Goal: Task Accomplishment & Management: Use online tool/utility

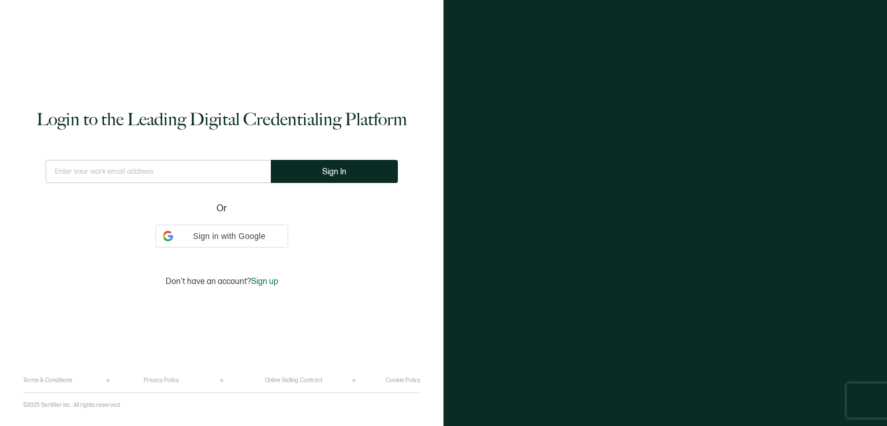
type input "[EMAIL_ADDRESS][DOMAIN_NAME]"
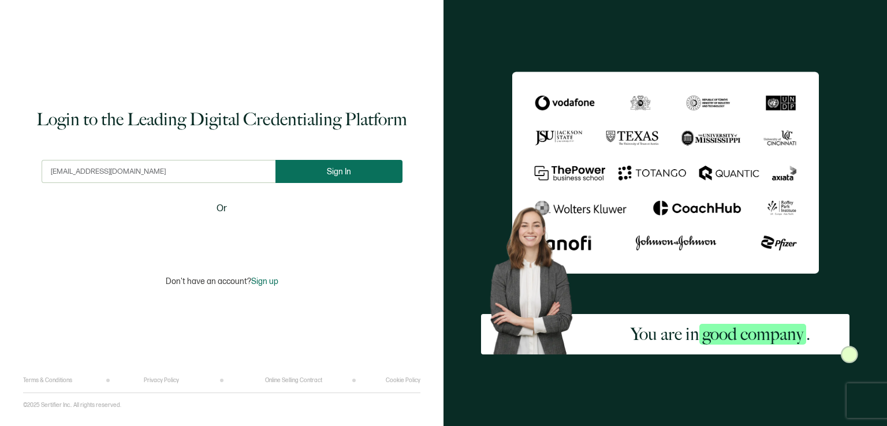
click at [334, 167] on span "Sign In" at bounding box center [339, 171] width 24 height 9
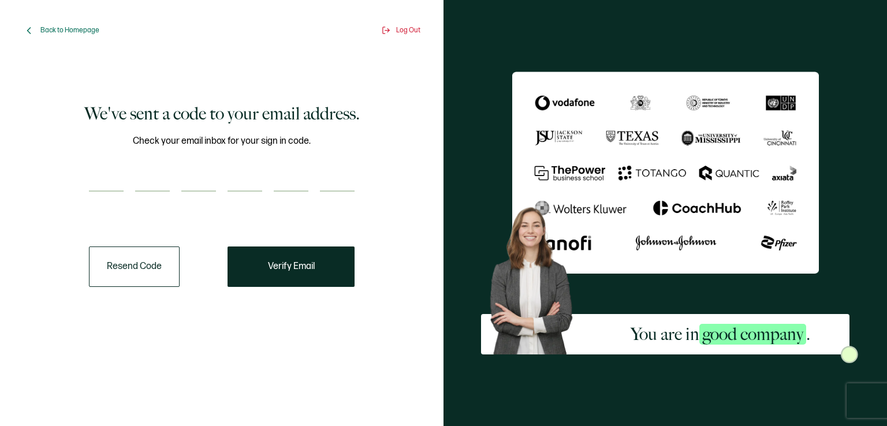
drag, startPoint x: 109, startPoint y: 162, endPoint x: 104, endPoint y: 177, distance: 15.7
click at [104, 177] on input "number" at bounding box center [106, 180] width 35 height 23
paste input "7"
type input "7"
type input "0"
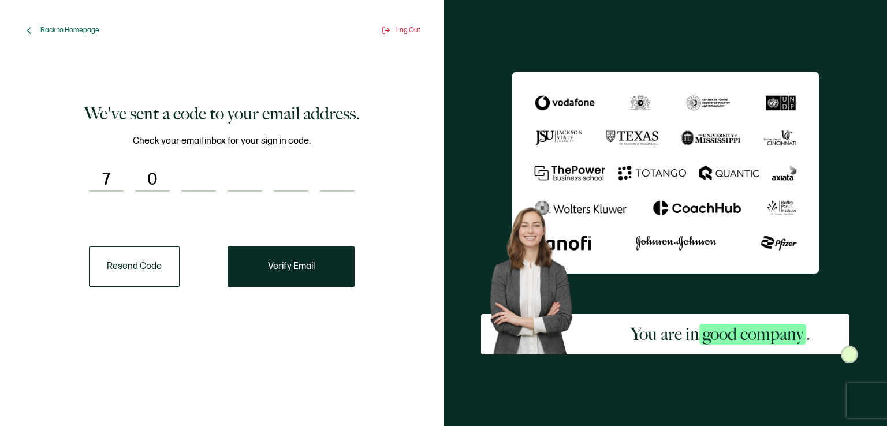
type input "6"
type input "4"
type input "0"
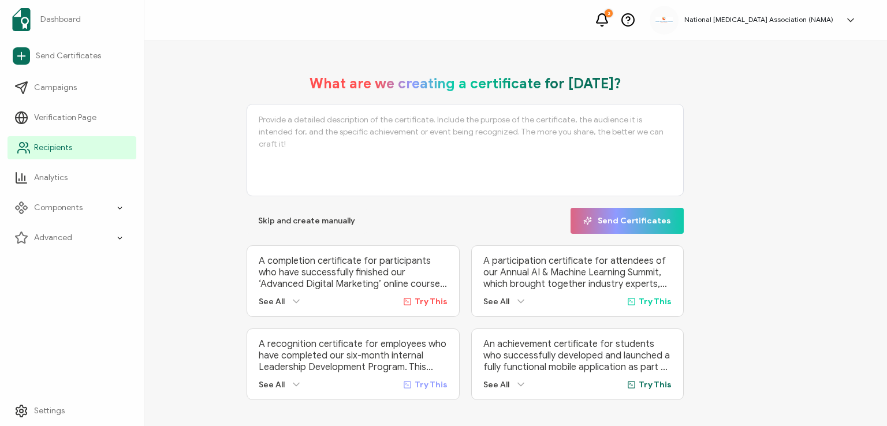
click at [44, 150] on span "Recipients" at bounding box center [53, 148] width 38 height 12
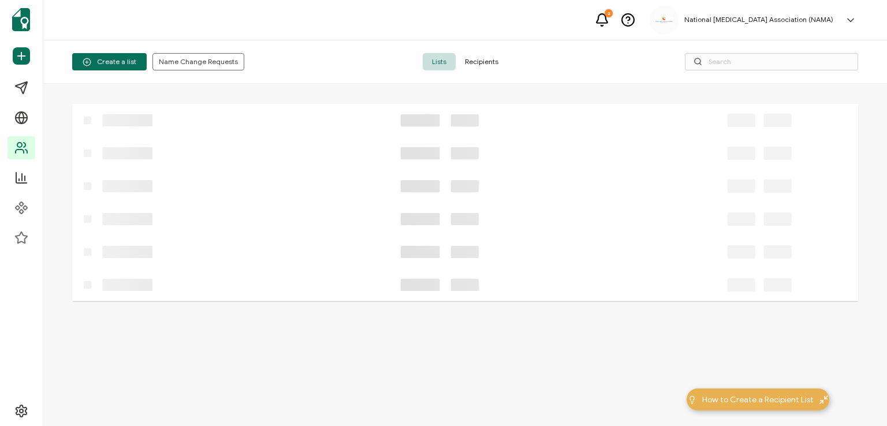
click at [478, 63] on span "Recipients" at bounding box center [482, 61] width 52 height 17
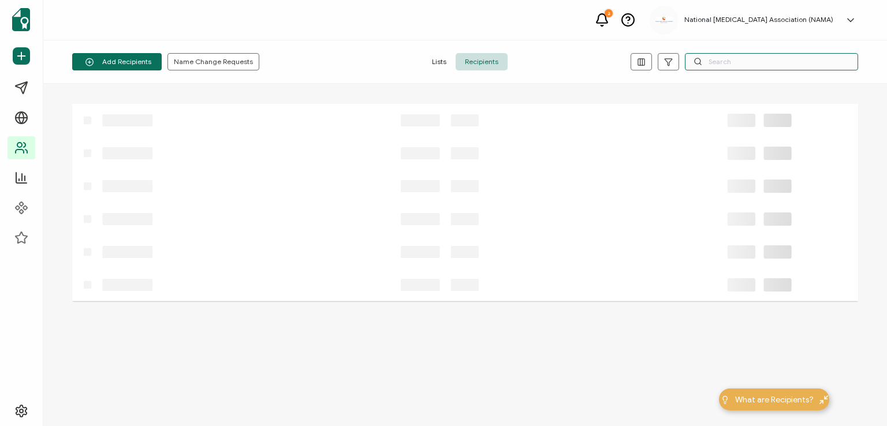
paste input "[PERSON_NAME]"
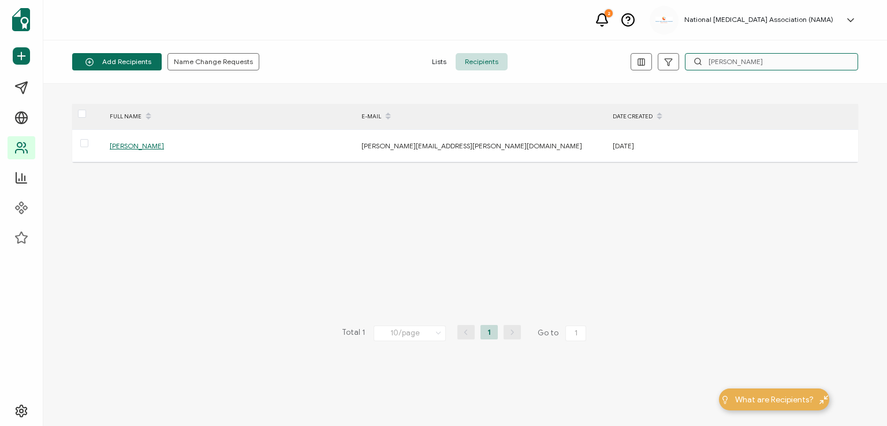
type input "[PERSON_NAME]"
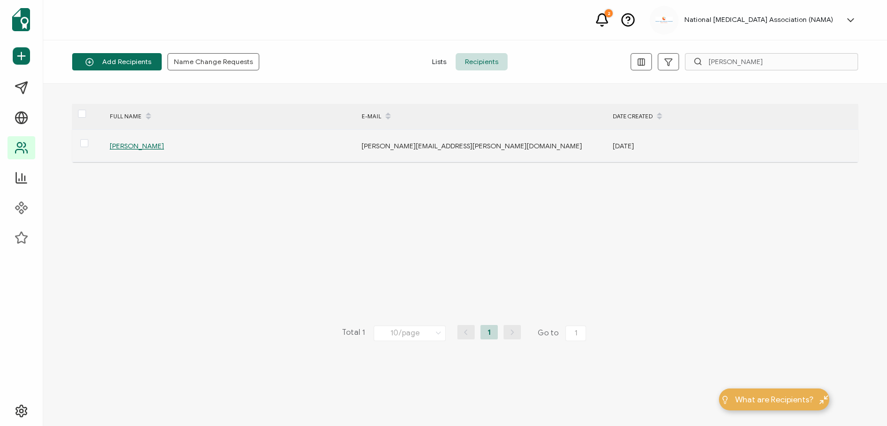
click at [150, 146] on span "[PERSON_NAME]" at bounding box center [137, 145] width 54 height 9
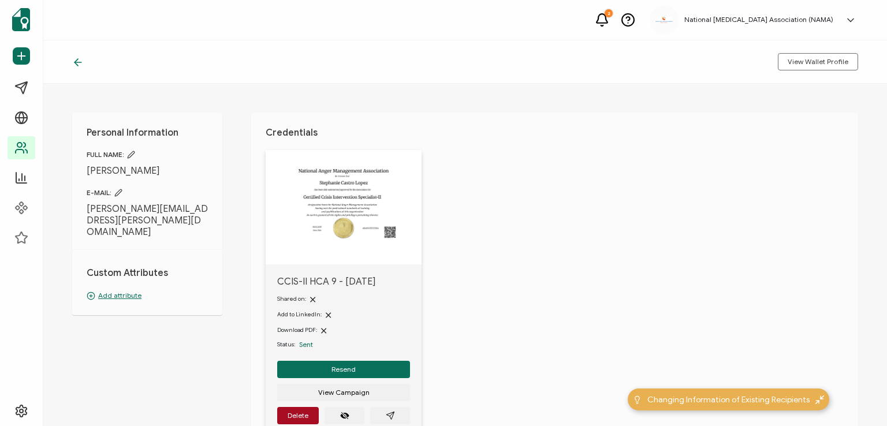
click at [117, 189] on icon at bounding box center [118, 193] width 8 height 8
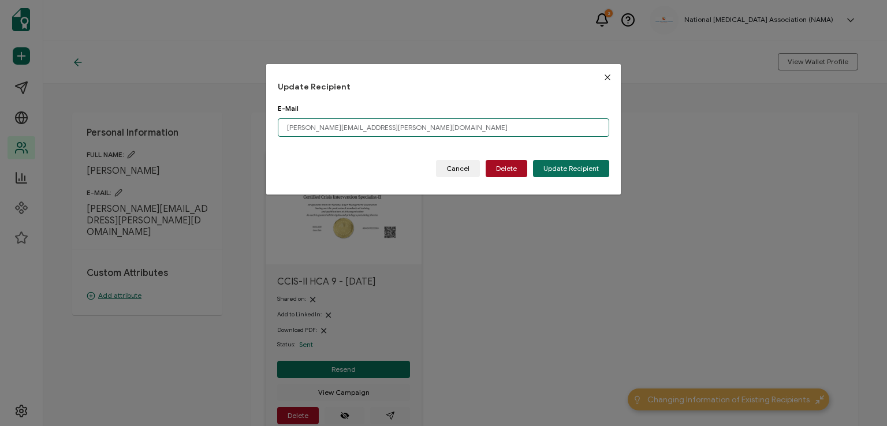
click at [392, 128] on input "[PERSON_NAME][EMAIL_ADDRESS][PERSON_NAME][DOMAIN_NAME]" at bounding box center [444, 127] width 332 height 18
type input "s"
paste input "[PERSON_NAME][EMAIL_ADDRESS][DOMAIN_NAME]"
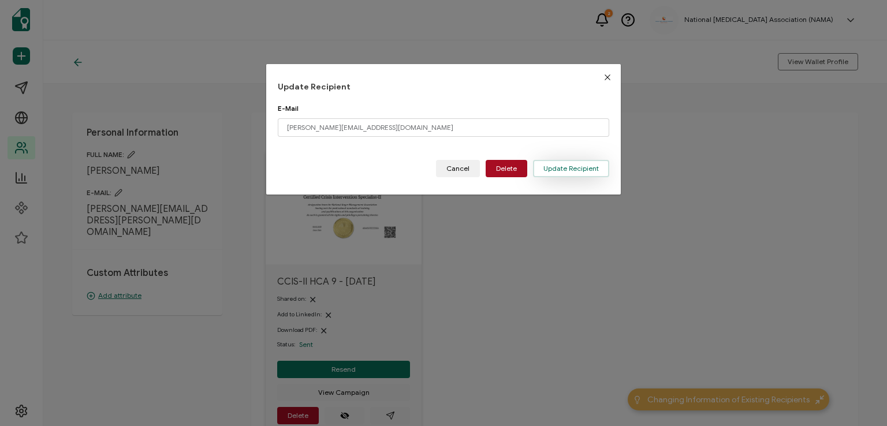
click at [544, 165] on span "Update Recipient" at bounding box center [570, 168] width 55 height 7
type input "[PERSON_NAME][EMAIL_ADDRESS][PERSON_NAME][DOMAIN_NAME]"
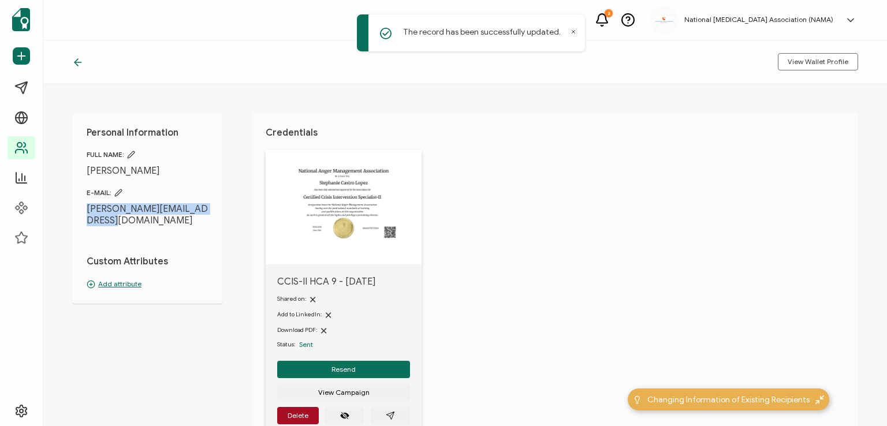
drag, startPoint x: 83, startPoint y: 208, endPoint x: 100, endPoint y: 220, distance: 20.3
click at [100, 220] on div "Personal Information FULL NAME: [PERSON_NAME] E-MAIL: [PERSON_NAME][EMAIL_ADDRE…" at bounding box center [147, 208] width 150 height 191
drag, startPoint x: 95, startPoint y: 208, endPoint x: 88, endPoint y: 202, distance: 9.8
copy span "[PERSON_NAME][EMAIL_ADDRESS][DOMAIN_NAME]"
click at [213, 213] on div "Personal Information FULL NAME: [PERSON_NAME] E-MAIL: [PERSON_NAME][EMAIL_ADDRE…" at bounding box center [147, 208] width 150 height 191
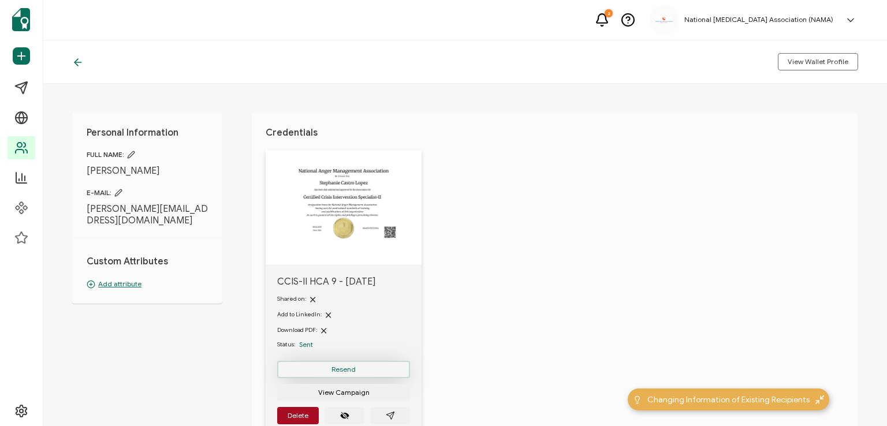
click at [344, 373] on span "Resend" at bounding box center [344, 369] width 24 height 7
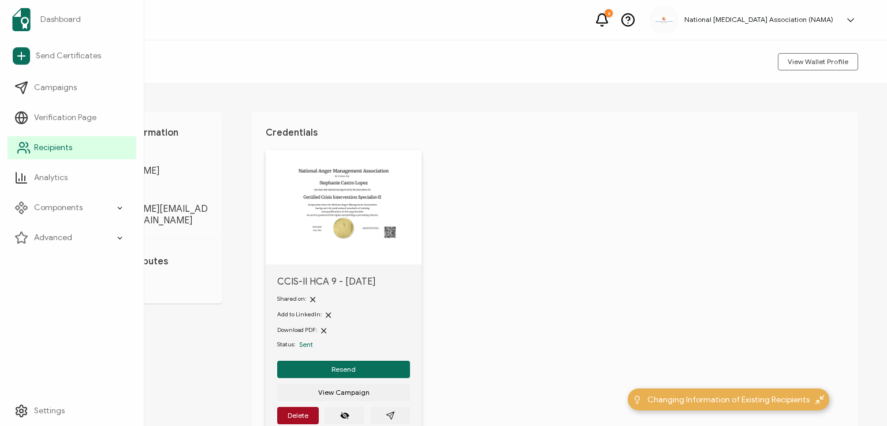
click at [47, 142] on span "Recipients" at bounding box center [53, 148] width 38 height 12
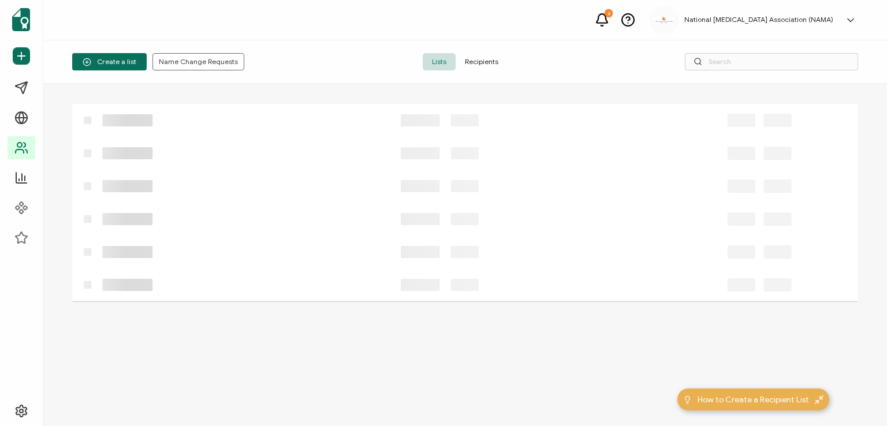
click at [475, 56] on span "Recipients" at bounding box center [482, 61] width 52 height 17
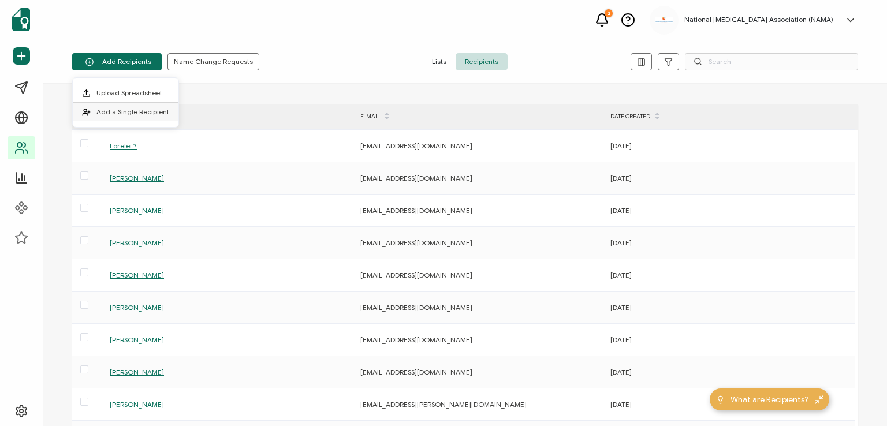
click at [129, 105] on li "Add a Single Recipient" at bounding box center [126, 112] width 106 height 18
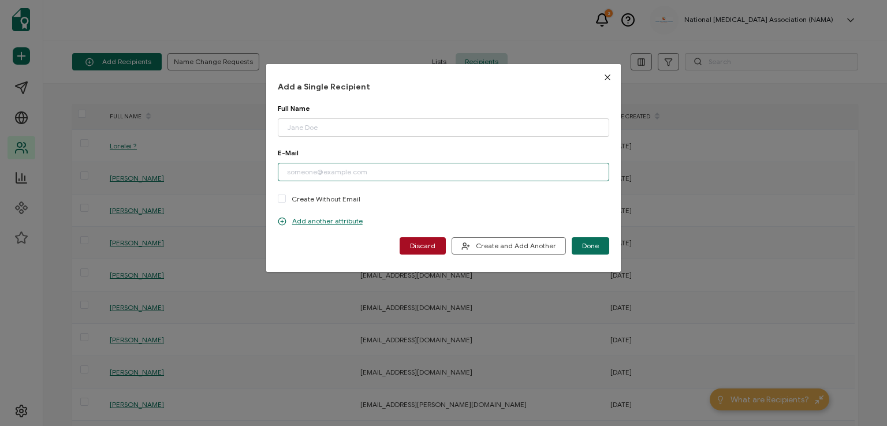
paste input "[PERSON_NAME][EMAIL_ADDRESS][PERSON_NAME][DOMAIN_NAME]"
type input "[PERSON_NAME][EMAIL_ADDRESS][PERSON_NAME][DOMAIN_NAME]"
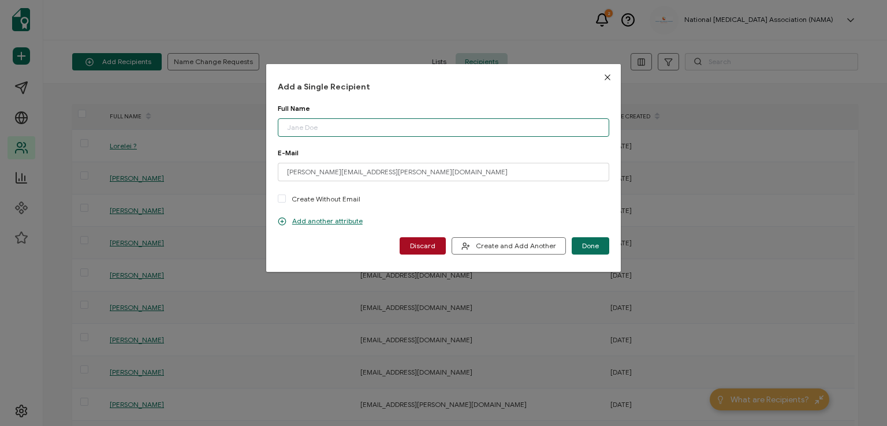
paste input "[PERSON_NAME]"
type input "[PERSON_NAME]"
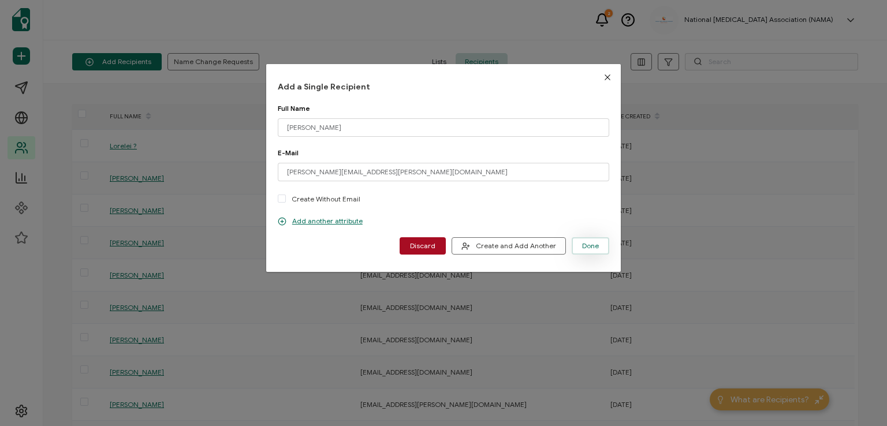
click at [587, 243] on span "Done" at bounding box center [590, 246] width 17 height 7
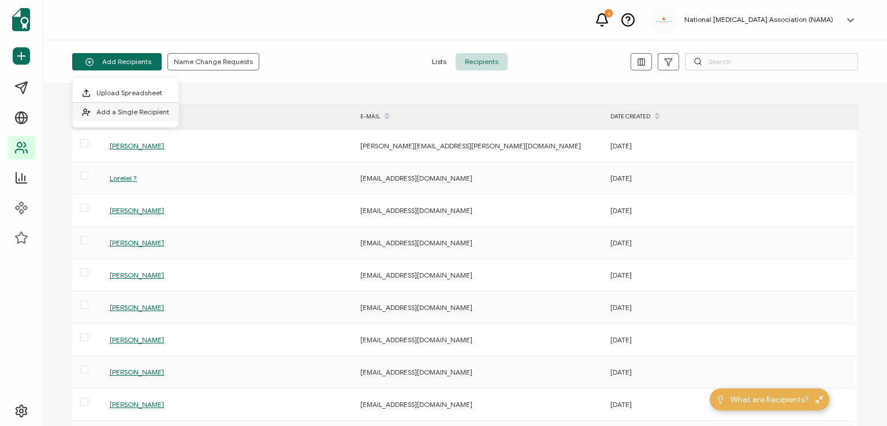
click at [143, 107] on span "Add a Single Recipient" at bounding box center [132, 111] width 73 height 9
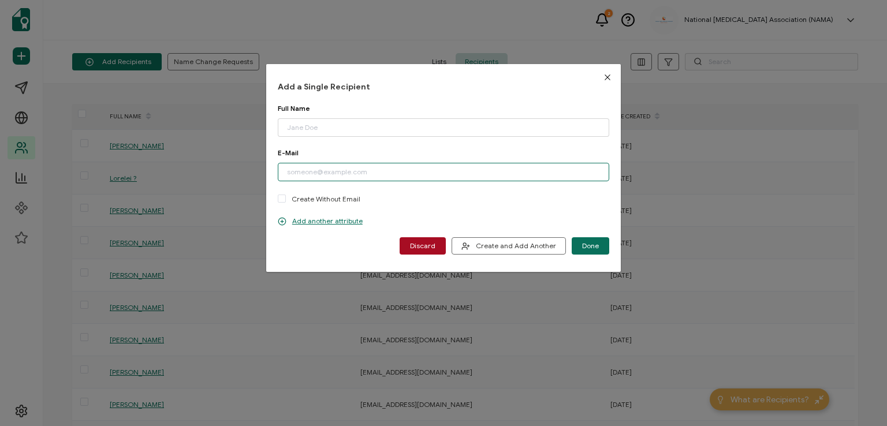
paste input "[EMAIL_ADDRESS][DOMAIN_NAME]"
type input "[EMAIL_ADDRESS][DOMAIN_NAME]"
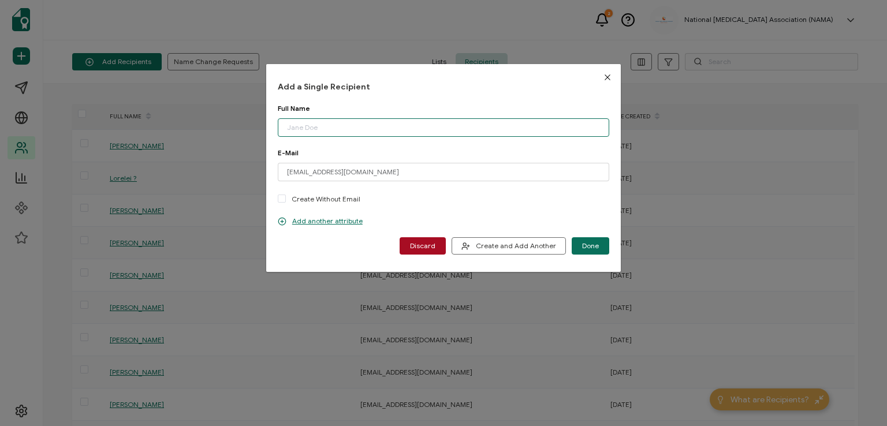
paste input "[PERSON_NAME]"
type input "[PERSON_NAME]"
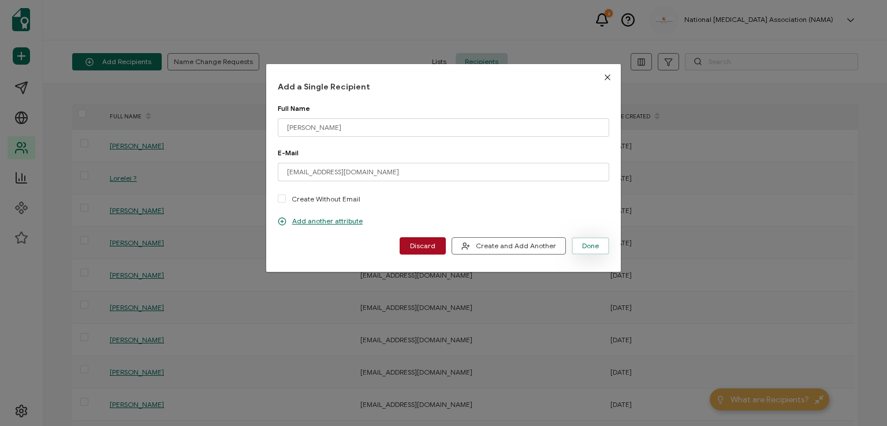
click at [584, 243] on span "Done" at bounding box center [590, 246] width 17 height 7
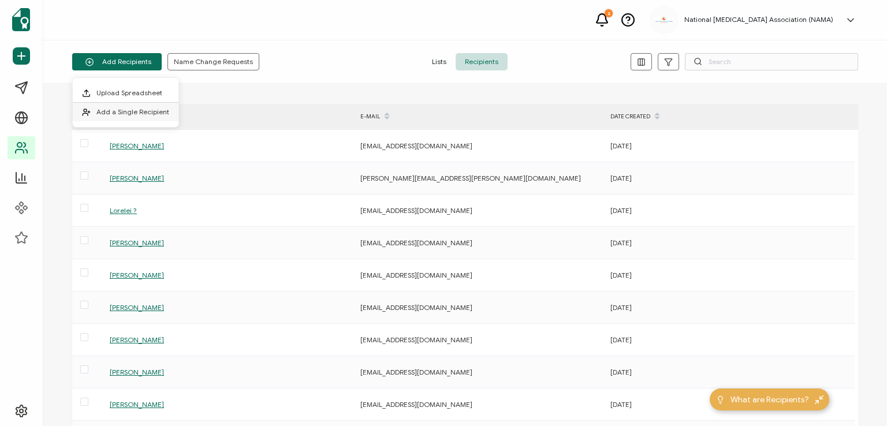
click at [139, 114] on span "Add a Single Recipient" at bounding box center [132, 111] width 73 height 9
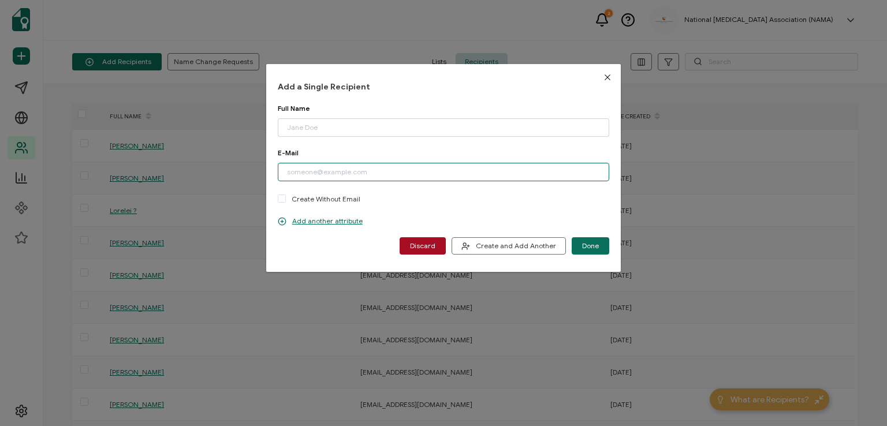
paste input "[EMAIL_ADDRESS][DOMAIN_NAME]"
type input "[EMAIL_ADDRESS][DOMAIN_NAME]"
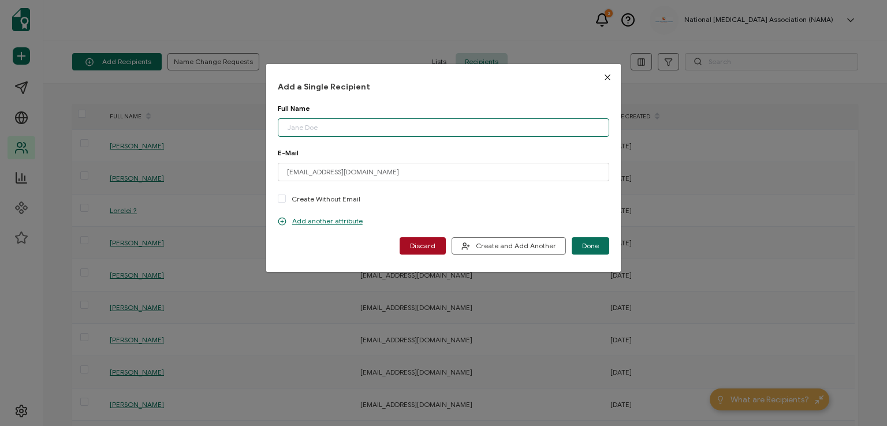
paste input "[PERSON_NAME]"
type input "[PERSON_NAME]"
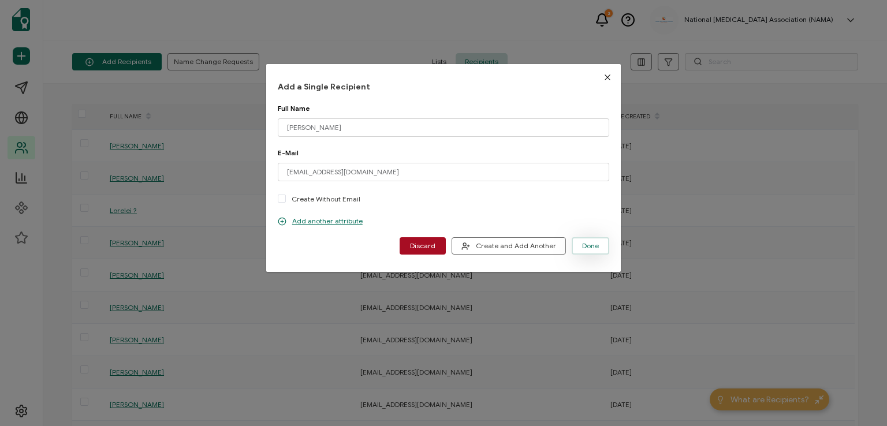
click at [582, 243] on span "Done" at bounding box center [590, 246] width 17 height 7
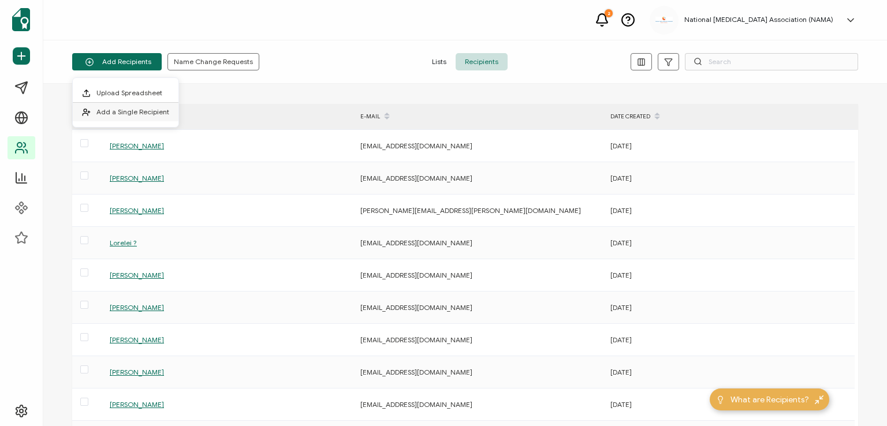
click at [136, 116] on li "Add a Single Recipient" at bounding box center [126, 112] width 106 height 18
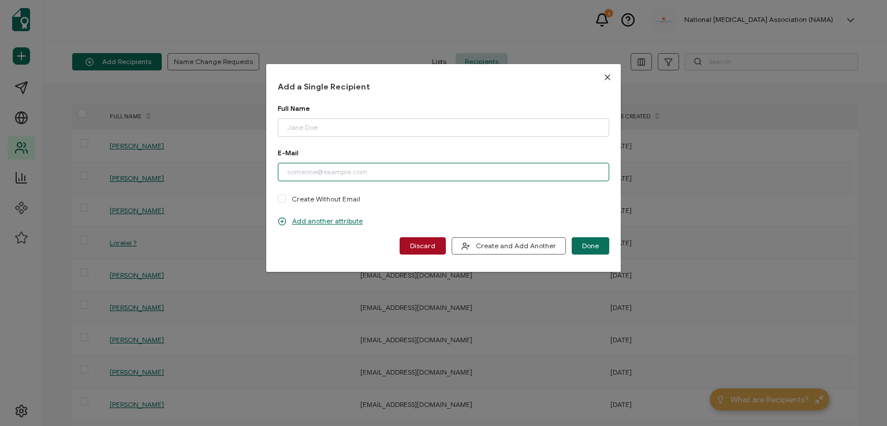
paste input "[EMAIL_ADDRESS][DOMAIN_NAME]"
type input "[EMAIL_ADDRESS][DOMAIN_NAME]"
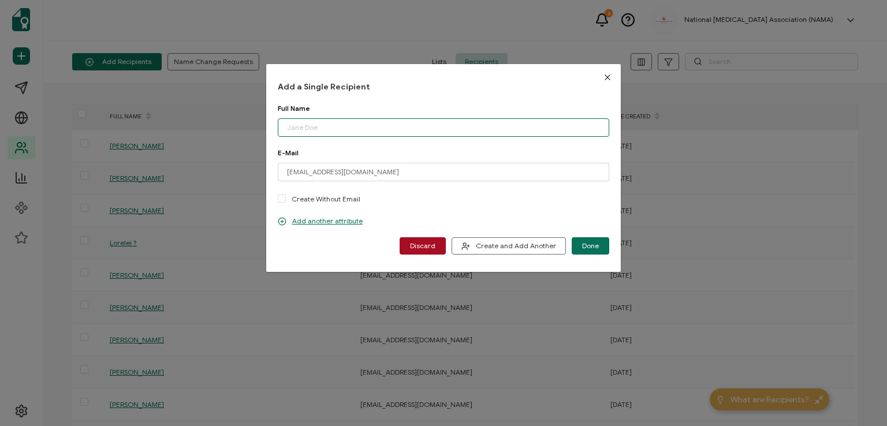
paste input "[PERSON_NAME]"
type input "[PERSON_NAME]"
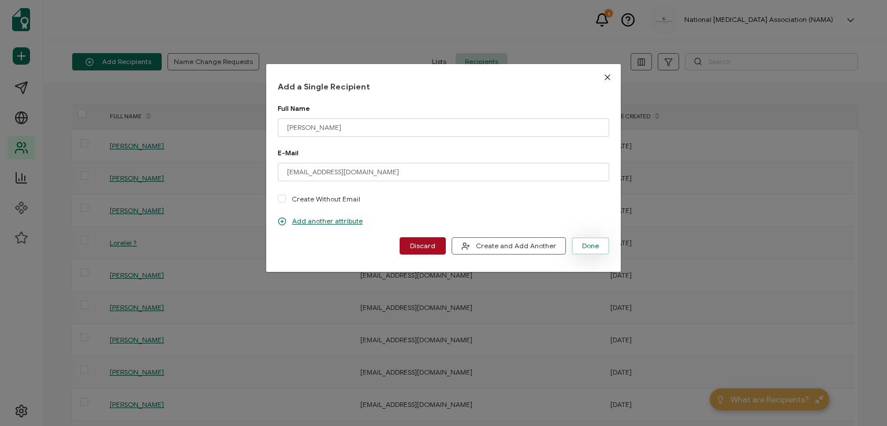
click at [582, 239] on button "Done" at bounding box center [591, 245] width 38 height 17
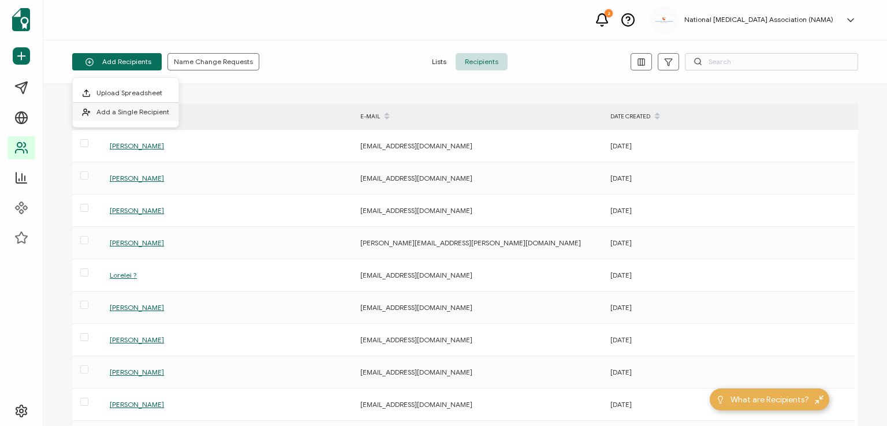
click at [122, 109] on span "Add a Single Recipient" at bounding box center [132, 111] width 73 height 9
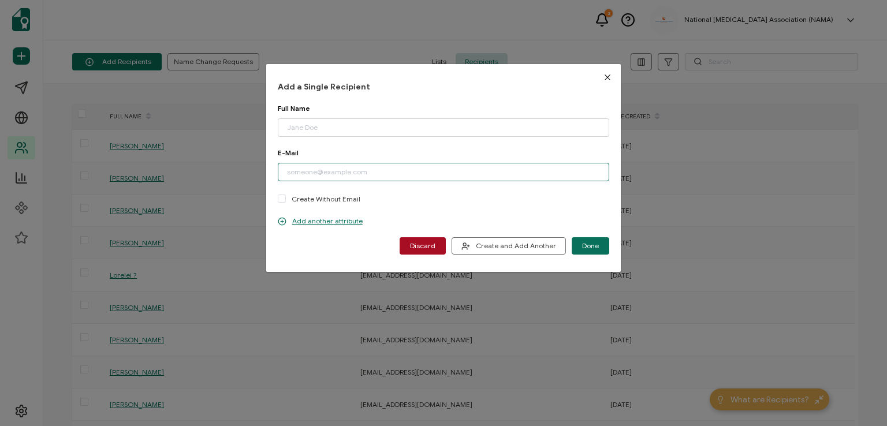
paste input "[EMAIL_ADDRESS][DOMAIN_NAME]"
type input "[EMAIL_ADDRESS][DOMAIN_NAME]"
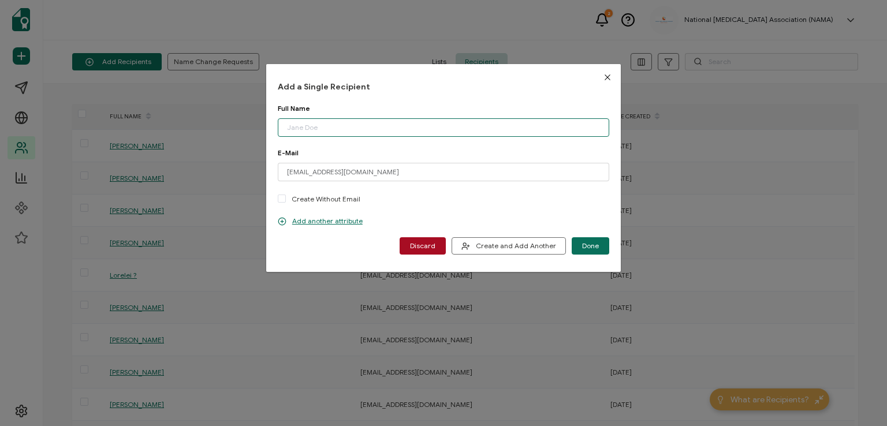
paste input "[PERSON_NAME]"
type input "[PERSON_NAME]"
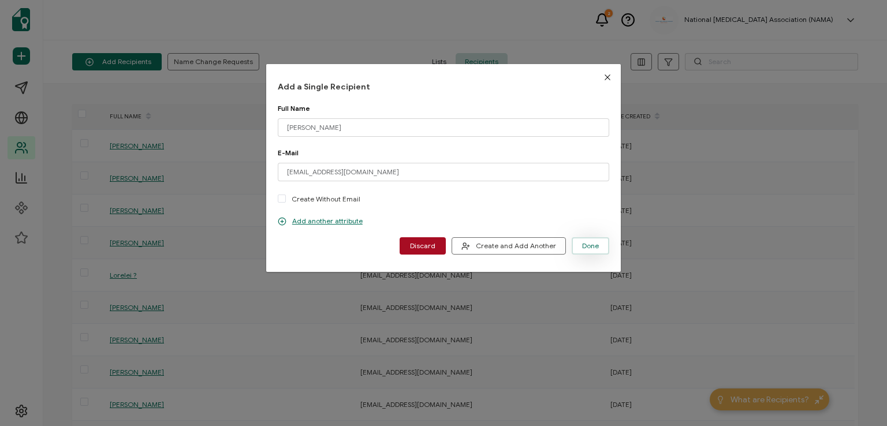
click at [585, 240] on button "Done" at bounding box center [591, 245] width 38 height 17
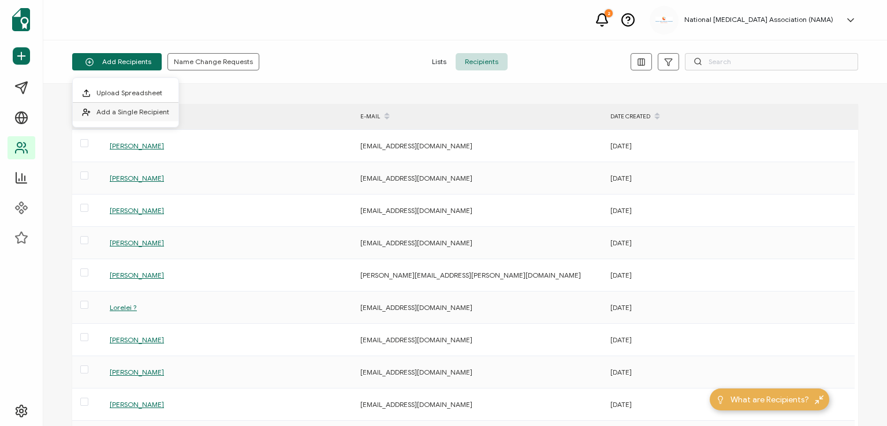
click at [136, 111] on span "Add a Single Recipient" at bounding box center [132, 111] width 73 height 9
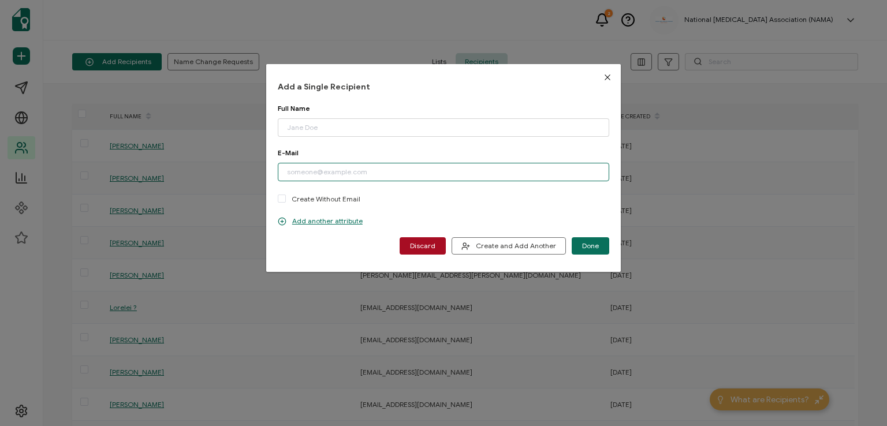
paste input "[EMAIL_ADDRESS][DOMAIN_NAME]"
type input "[EMAIL_ADDRESS][DOMAIN_NAME]"
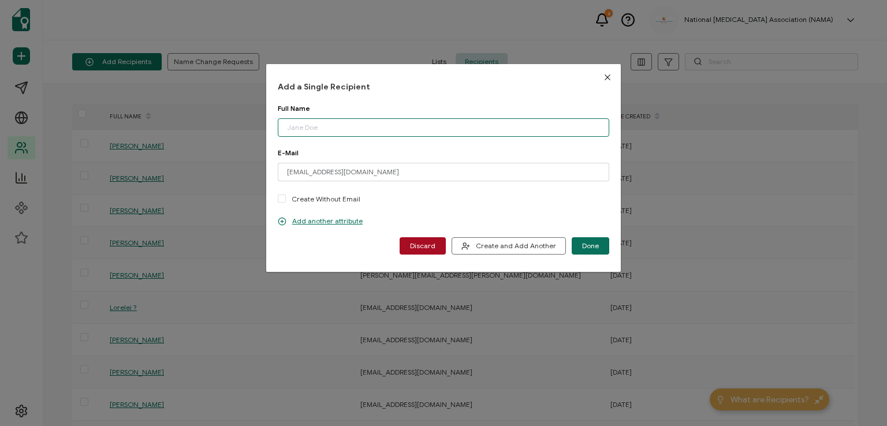
paste input "[PERSON_NAME]"
type input "[PERSON_NAME]"
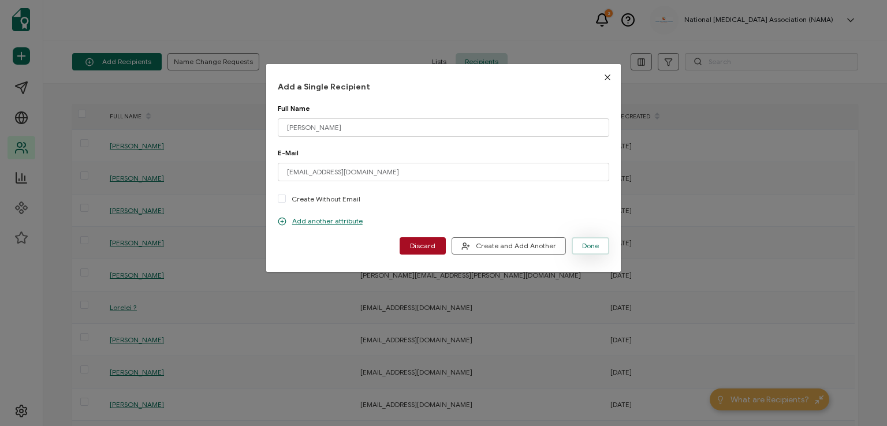
click at [586, 243] on span "Done" at bounding box center [590, 246] width 17 height 7
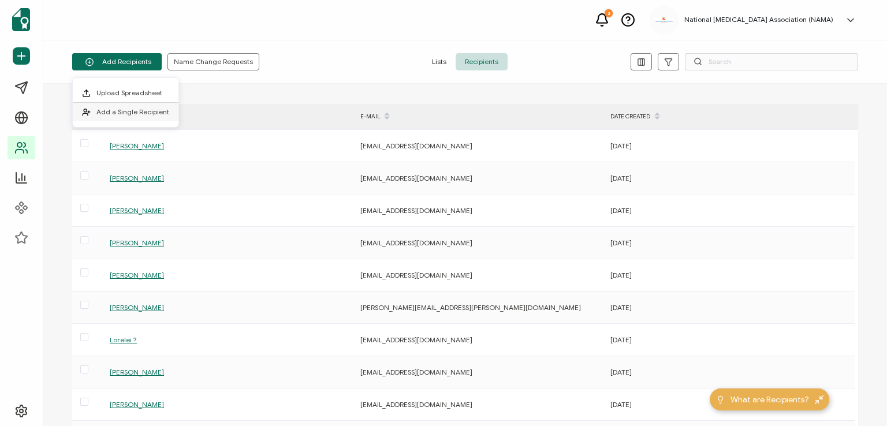
click at [125, 109] on span "Add a Single Recipient" at bounding box center [132, 111] width 73 height 9
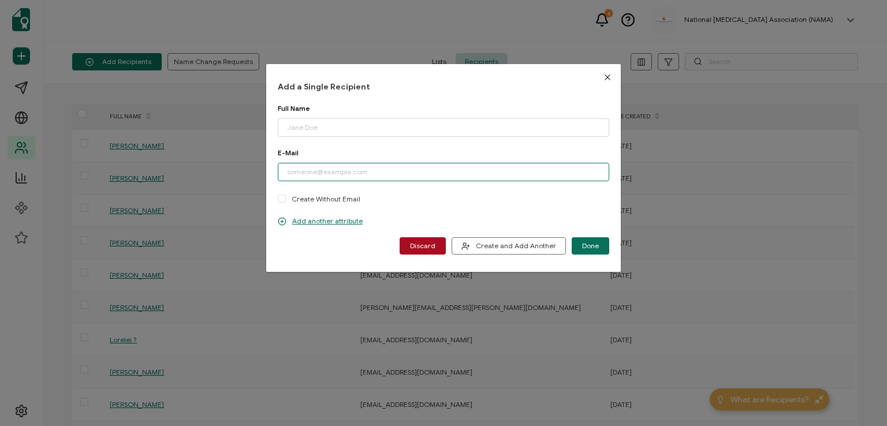
paste input "[EMAIL_ADDRESS][DOMAIN_NAME]"
type input "[EMAIL_ADDRESS][DOMAIN_NAME]"
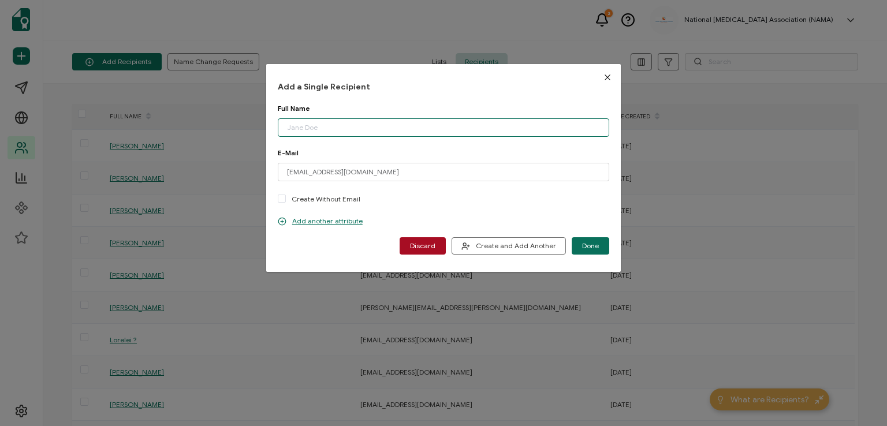
paste input "[PERSON_NAME]"
type input "[PERSON_NAME]"
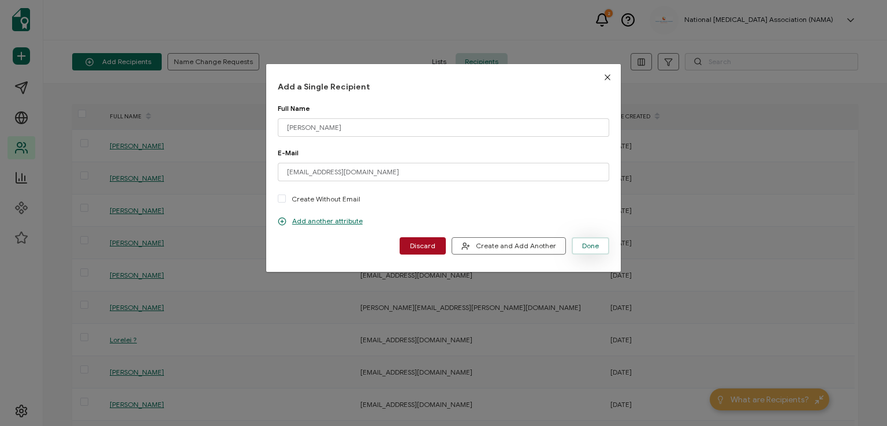
click at [582, 243] on span "Done" at bounding box center [590, 246] width 17 height 7
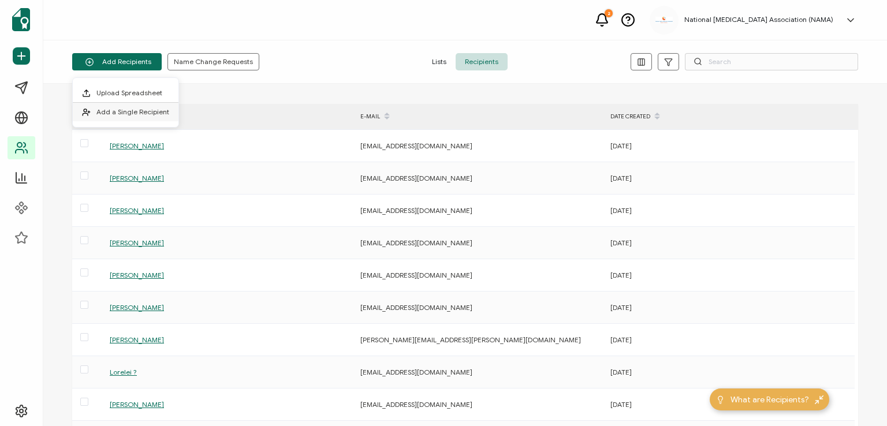
click at [125, 109] on span "Add a Single Recipient" at bounding box center [132, 111] width 73 height 9
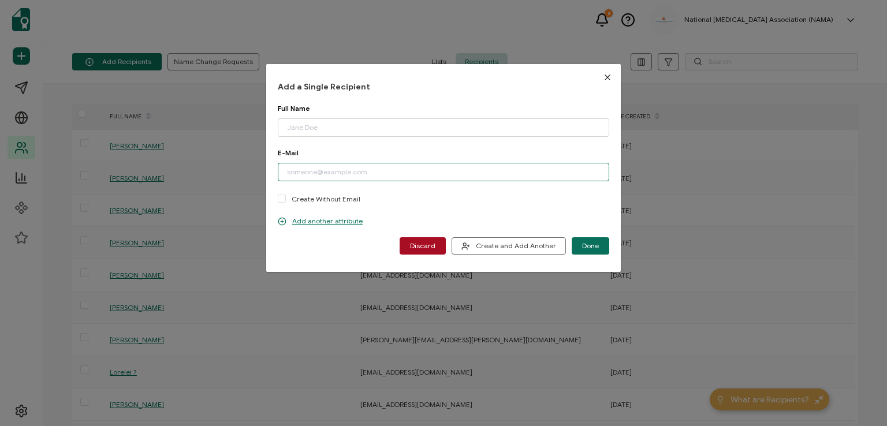
paste input "[EMAIL_ADDRESS][DOMAIN_NAME]"
type input "[EMAIL_ADDRESS][DOMAIN_NAME]"
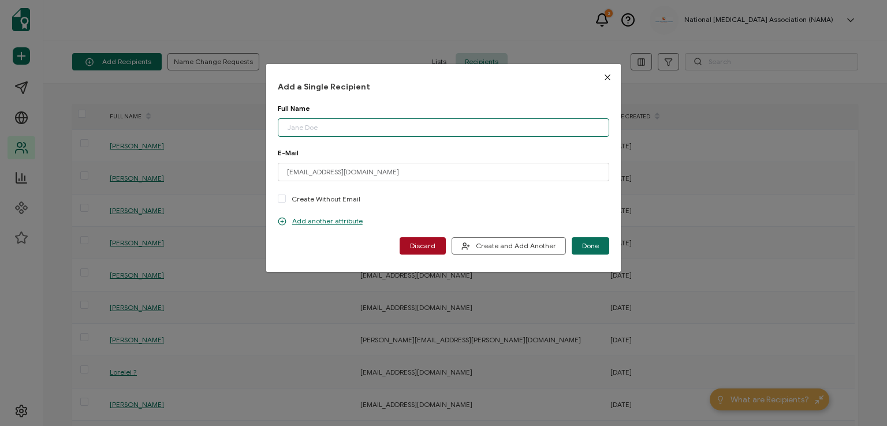
paste input "Imagany [PERSON_NAME]"
type input "Imagany [PERSON_NAME]"
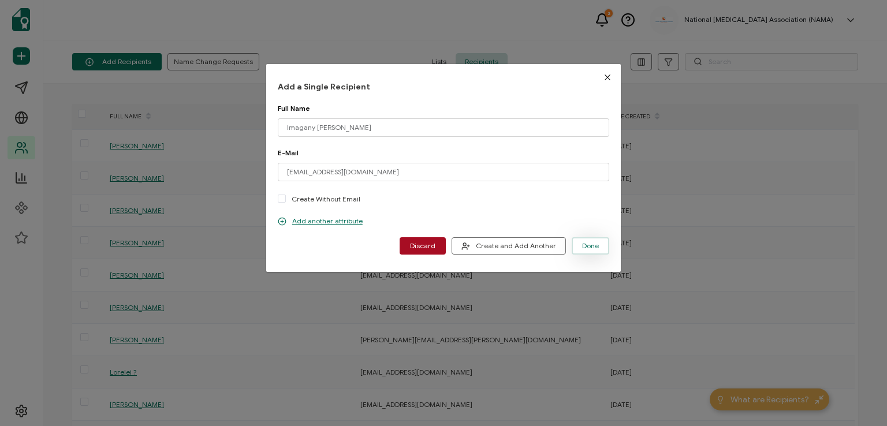
click at [584, 243] on span "Done" at bounding box center [590, 246] width 17 height 7
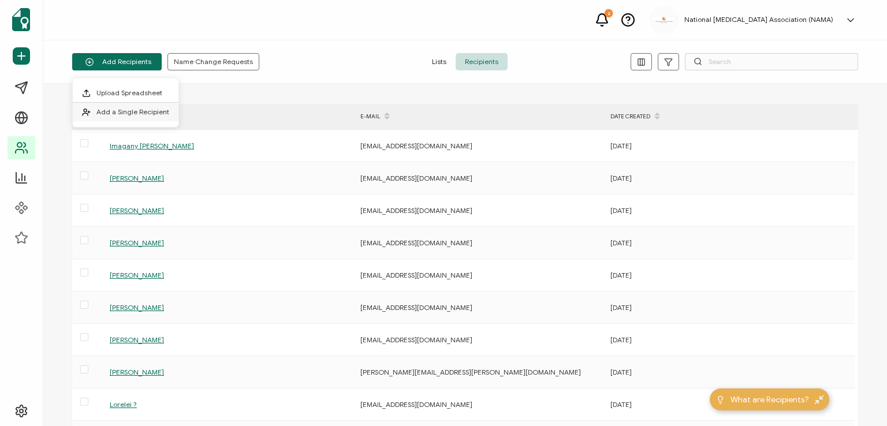
click at [139, 109] on span "Add a Single Recipient" at bounding box center [132, 111] width 73 height 9
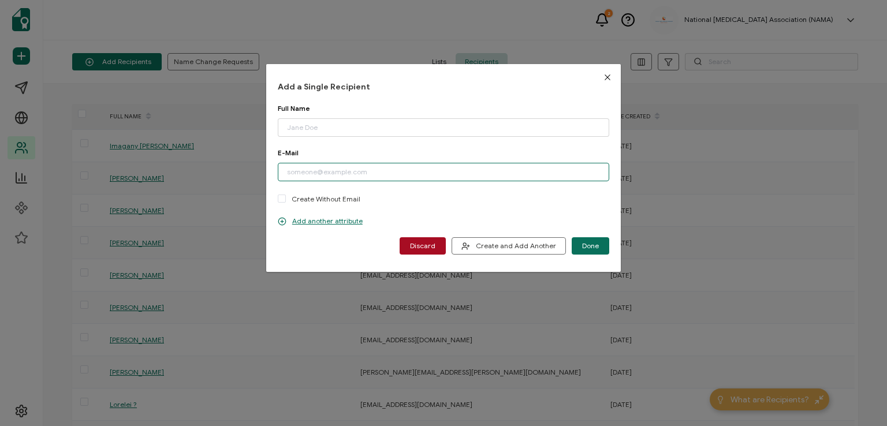
paste input "[EMAIL_ADDRESS][DOMAIN_NAME]"
type input "[EMAIL_ADDRESS][DOMAIN_NAME]"
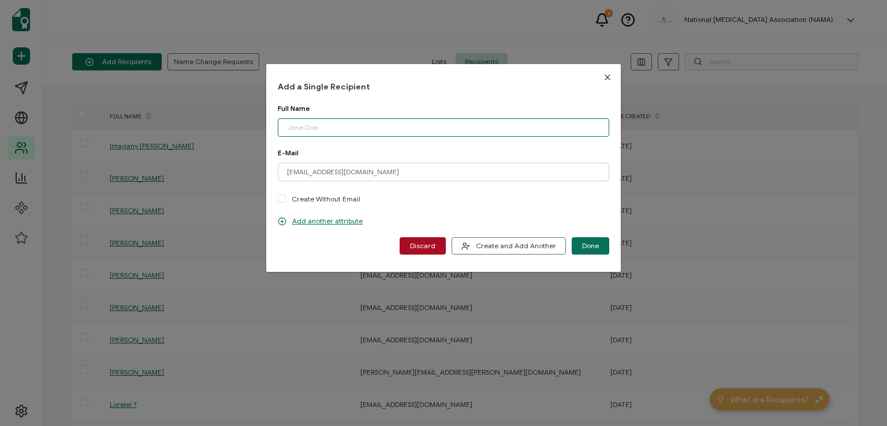
click at [353, 124] on input "dialog" at bounding box center [444, 127] width 332 height 18
type input "[PERSON_NAME]"
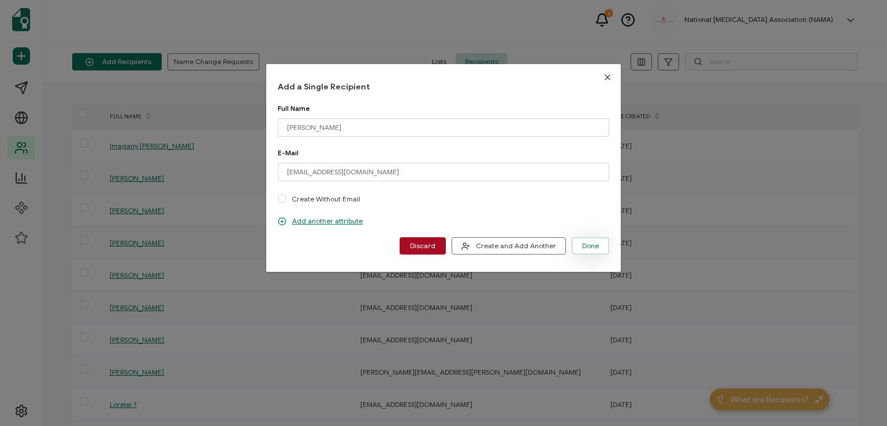
click at [582, 243] on span "Done" at bounding box center [590, 246] width 17 height 7
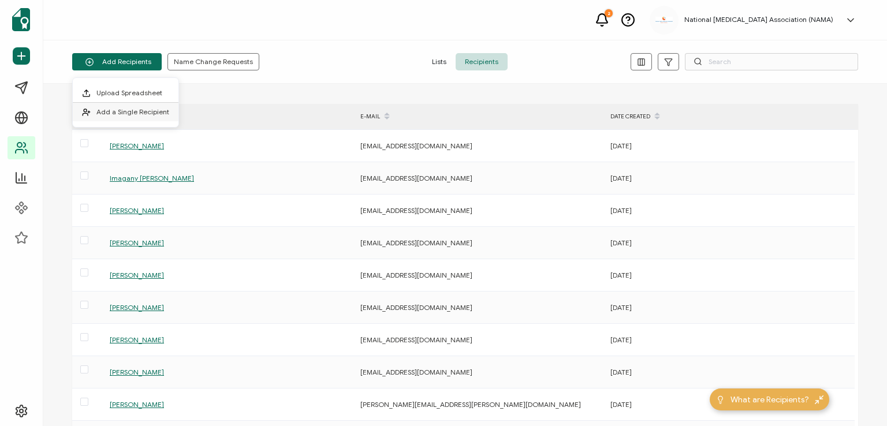
click at [116, 107] on span "Add a Single Recipient" at bounding box center [132, 111] width 73 height 9
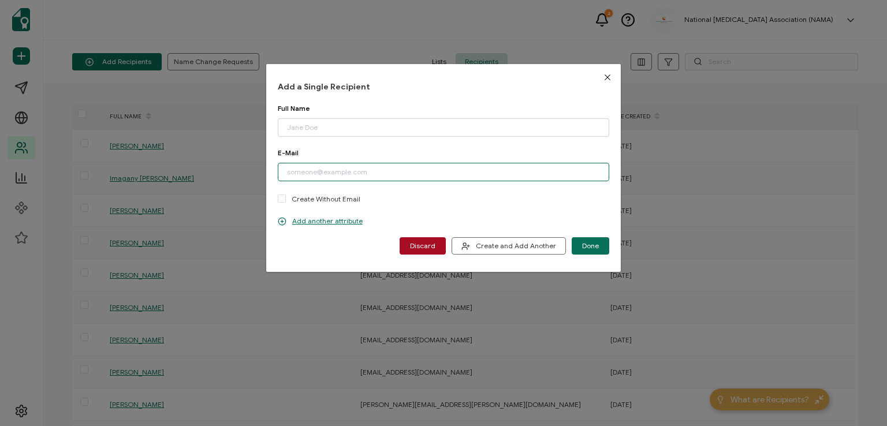
paste input "[EMAIL_ADDRESS][PERSON_NAME][DOMAIN_NAME]"
type input "[EMAIL_ADDRESS][PERSON_NAME][DOMAIN_NAME]"
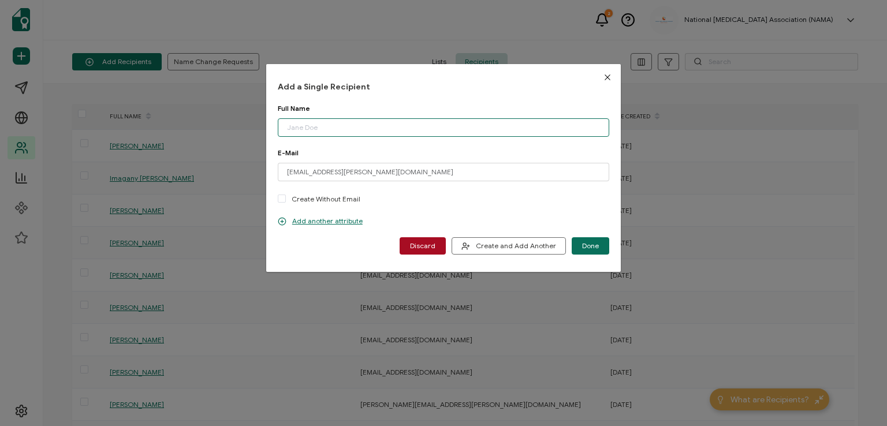
paste input "[PERSON_NAME]"
type input "[PERSON_NAME]"
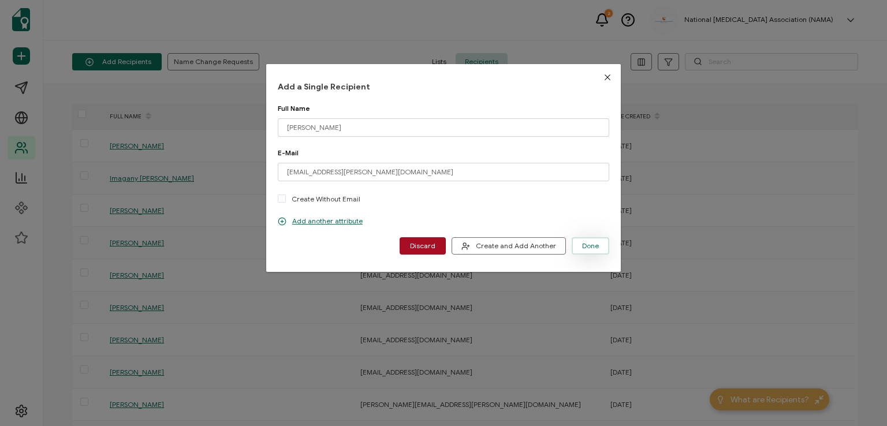
click at [582, 243] on span "Done" at bounding box center [590, 246] width 17 height 7
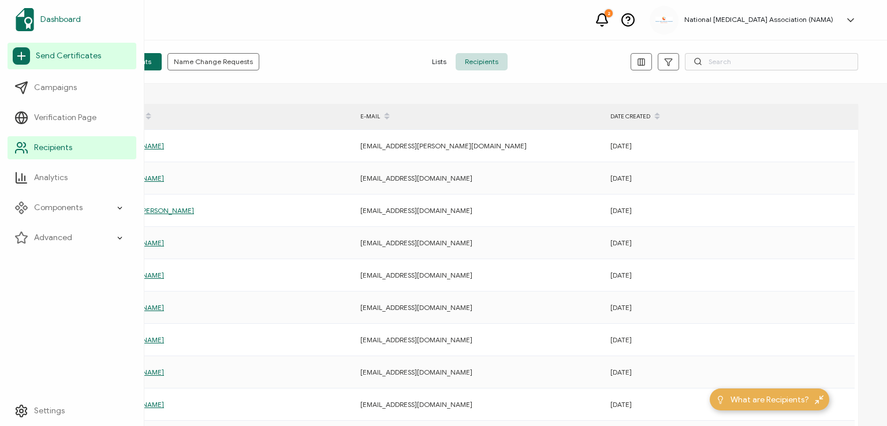
click at [58, 19] on span "Dashboard" at bounding box center [60, 20] width 40 height 12
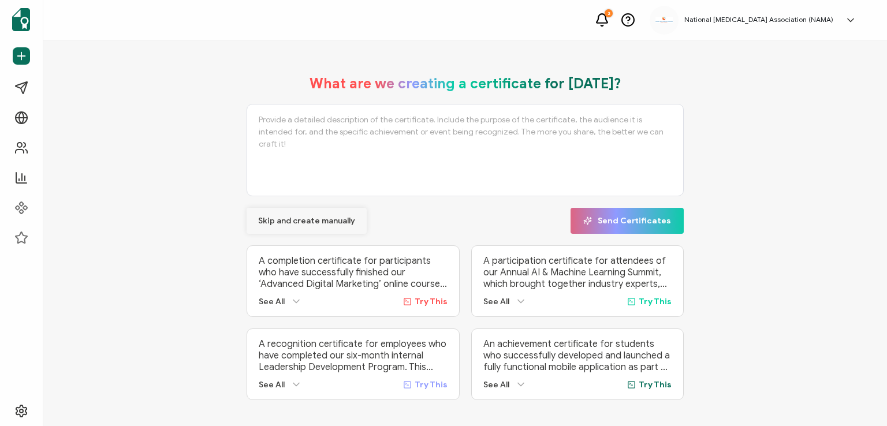
click at [286, 217] on span "Skip and create manually" at bounding box center [306, 221] width 97 height 8
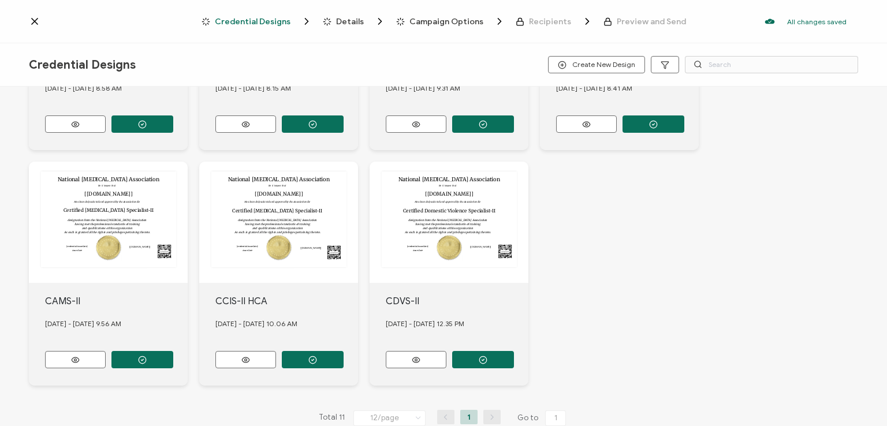
scroll to position [441, 0]
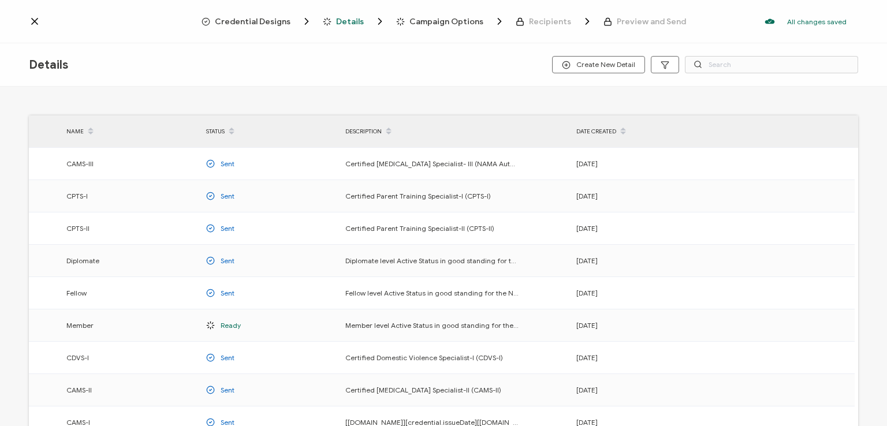
scroll to position [152, 0]
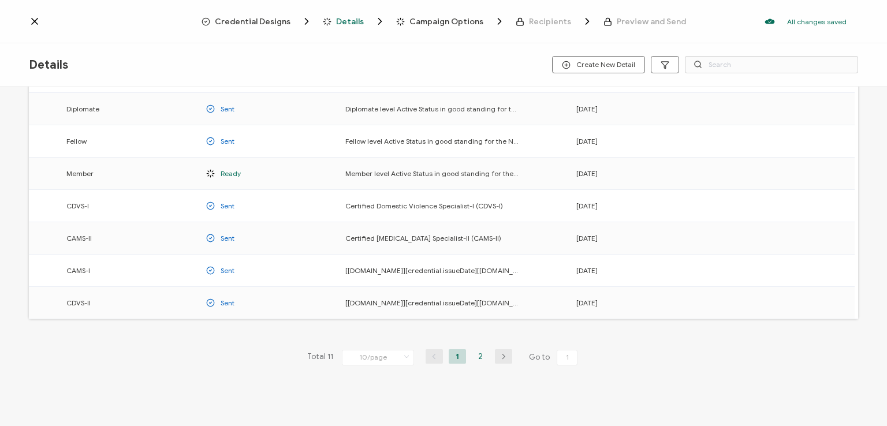
click at [479, 356] on li "2" at bounding box center [480, 356] width 17 height 14
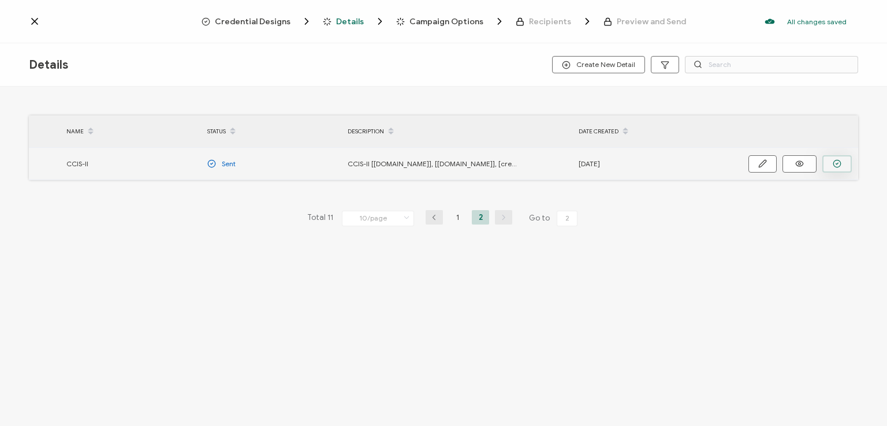
click at [838, 156] on button "button" at bounding box center [836, 163] width 29 height 17
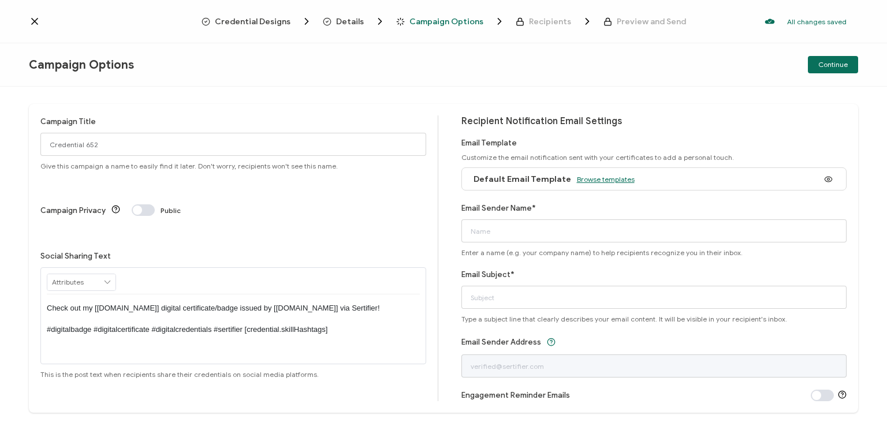
click at [589, 176] on span "Browse templates" at bounding box center [606, 179] width 58 height 9
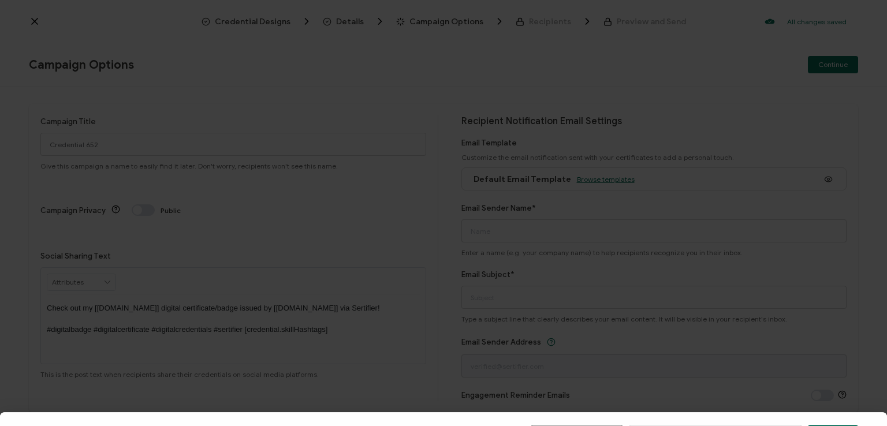
scroll to position [180, 0]
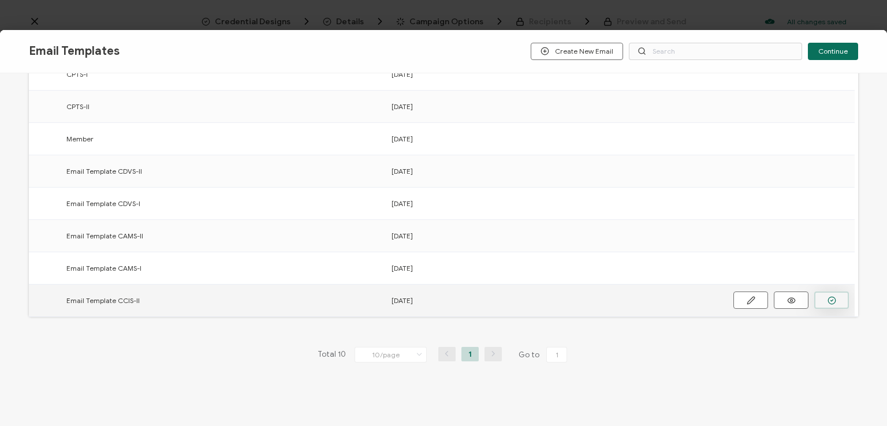
click at [0, 0] on button "button" at bounding box center [0, 0] width 0 height 0
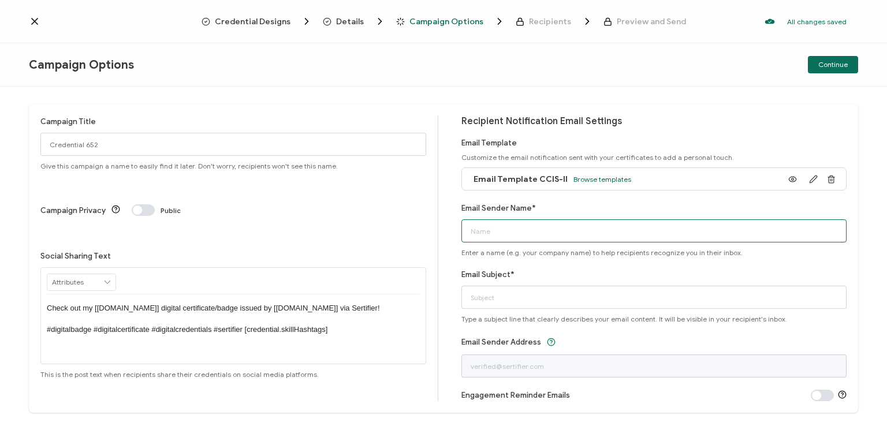
click at [526, 227] on input "Email Sender Name*" at bounding box center [654, 230] width 386 height 23
type input "National [MEDICAL_DATA] Association"
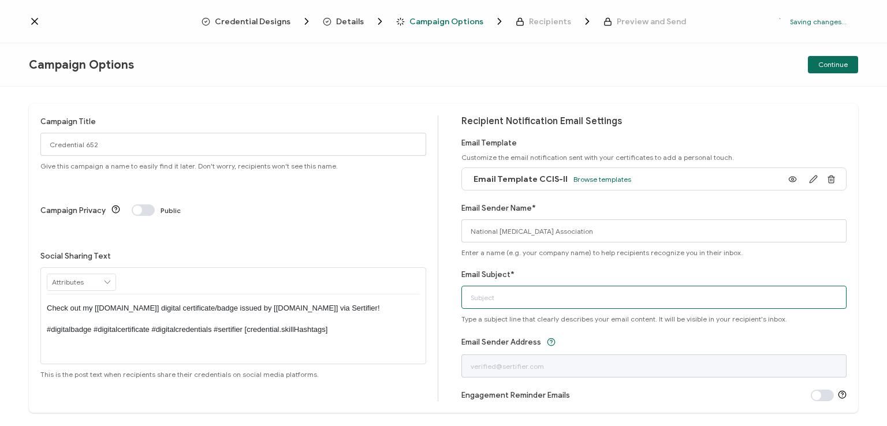
click at [522, 299] on input "Email Subject*" at bounding box center [654, 297] width 386 height 23
type input "CCIS-II digital certificate"
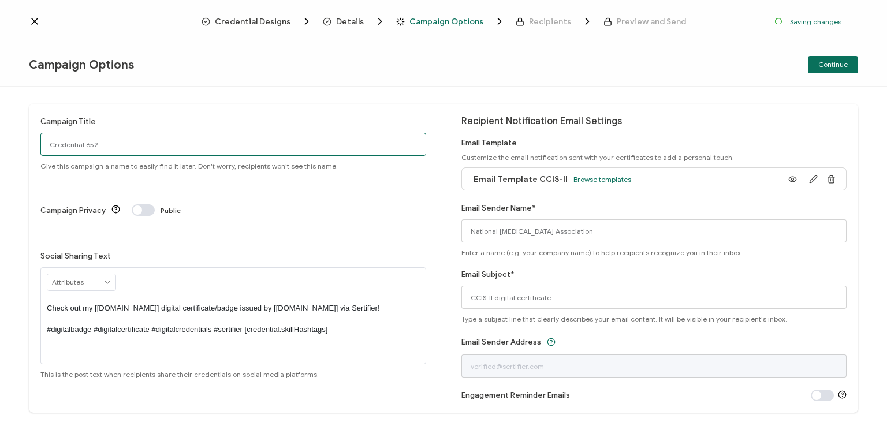
drag, startPoint x: 146, startPoint y: 141, endPoint x: 3, endPoint y: 157, distance: 144.0
click at [3, 157] on div "Campaign Title Credential 652 Give this campaign a name to easily find it later…" at bounding box center [443, 257] width 887 height 340
type input "CCIS-II HCA 10 - [DATE]"
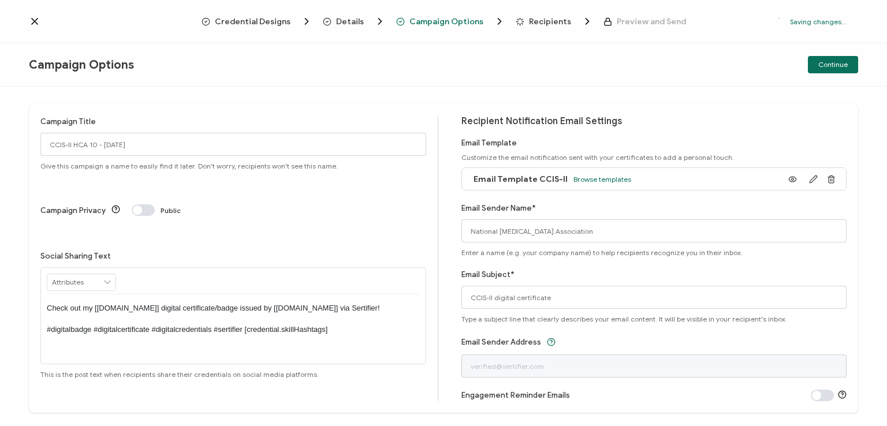
click at [229, 303] on p "Check out my [[DOMAIN_NAME]] digital certificate/badge issued by [[DOMAIN_NAME]…" at bounding box center [233, 319] width 373 height 32
click at [231, 303] on p "Check out my [[DOMAIN_NAME]] digital certificate/badge issued by [[DOMAIN_NAME]…" at bounding box center [233, 319] width 373 height 32
click at [387, 70] on div "Campaign Options Continue" at bounding box center [443, 64] width 887 height 43
click at [640, 62] on div "Continue" at bounding box center [720, 64] width 277 height 17
click at [829, 64] on span "Continue" at bounding box center [832, 64] width 29 height 7
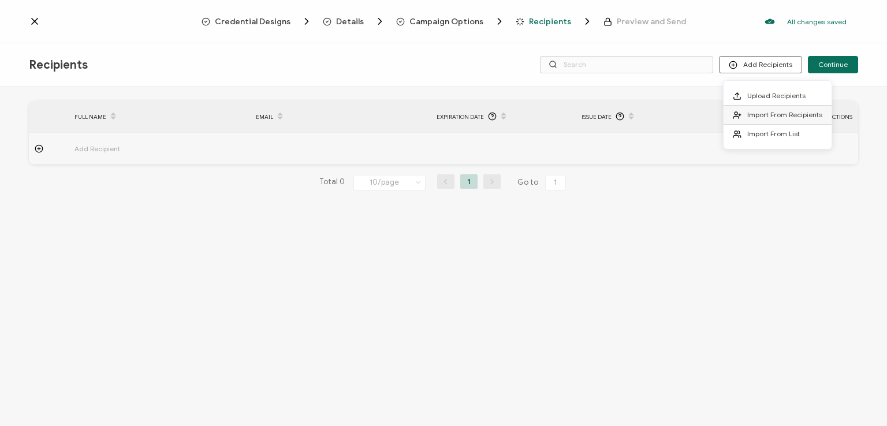
click at [766, 114] on span "Import From Recipients" at bounding box center [784, 114] width 75 height 9
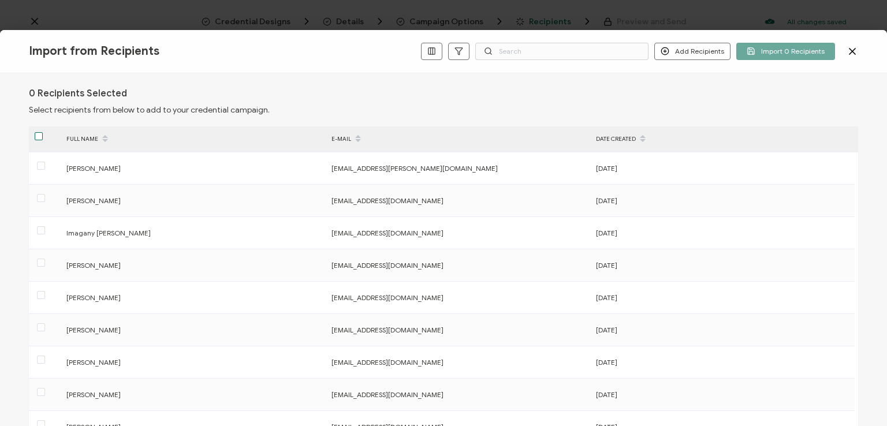
click at [39, 137] on span at bounding box center [39, 136] width 8 height 8
click at [43, 132] on input "checkbox" at bounding box center [43, 132] width 0 height 0
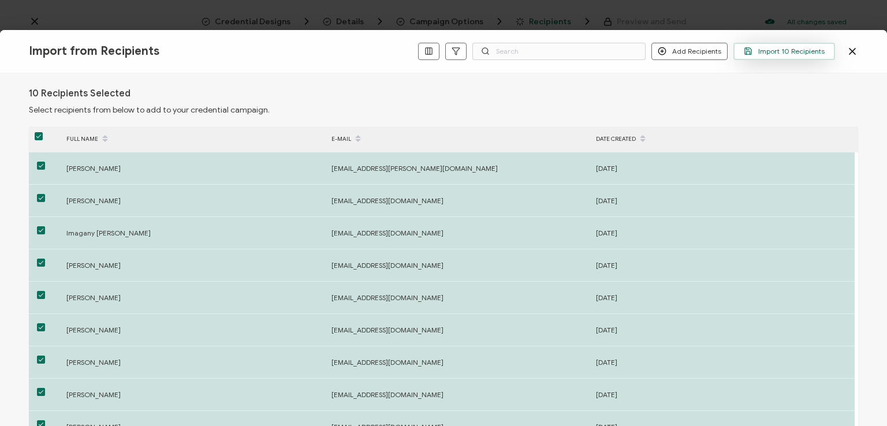
click at [774, 51] on span "Import 10 Recipients" at bounding box center [784, 51] width 81 height 9
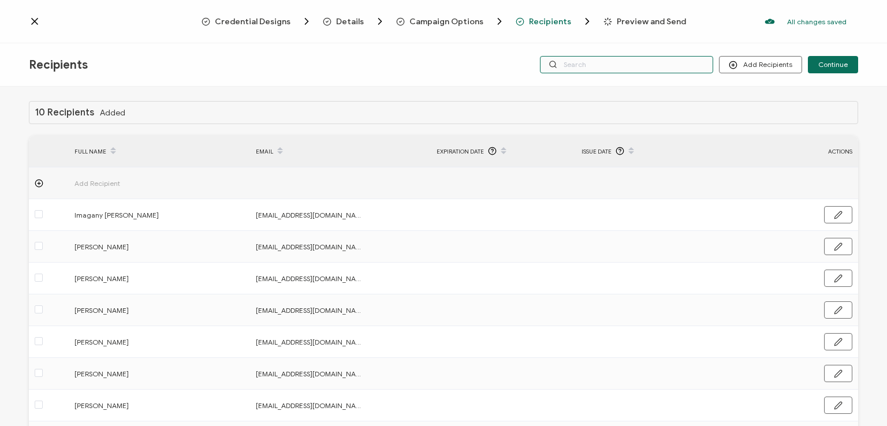
click at [631, 69] on input "text" at bounding box center [626, 64] width 173 height 17
click at [625, 85] on div "Recipients Add Recipients Upload Recipients Import From Recipients Import From …" at bounding box center [443, 64] width 887 height 43
click at [614, 58] on input "text" at bounding box center [626, 64] width 173 height 17
click at [612, 41] on div "Credential Designs Details Campaign Options Recipients Preview and Send All cha…" at bounding box center [443, 21] width 887 height 43
click at [750, 33] on div "Credential Designs Details Campaign Options Recipients Preview and Send All cha…" at bounding box center [443, 21] width 887 height 43
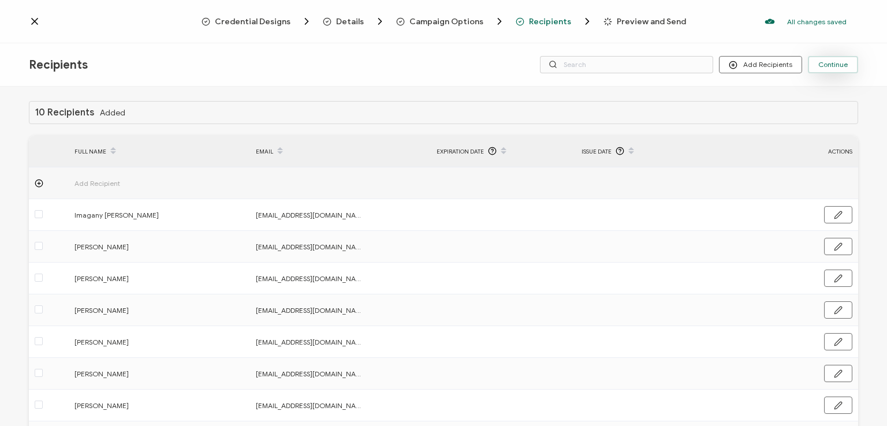
click at [826, 61] on span "Continue" at bounding box center [832, 64] width 29 height 7
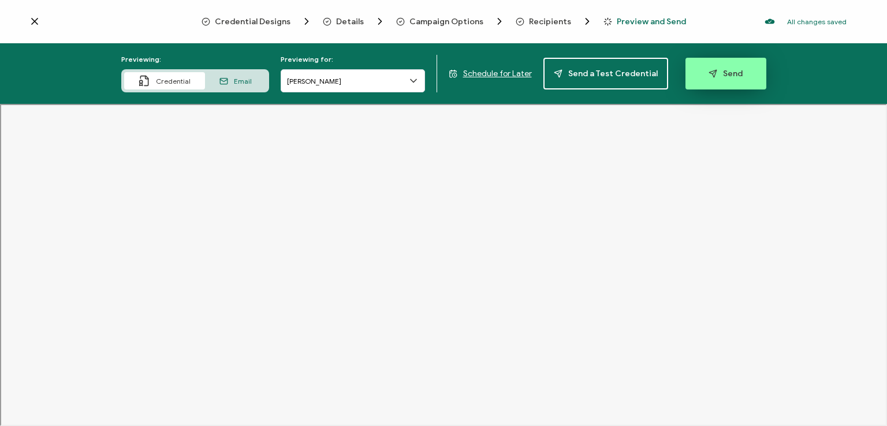
click at [732, 70] on span "Send" at bounding box center [726, 73] width 34 height 9
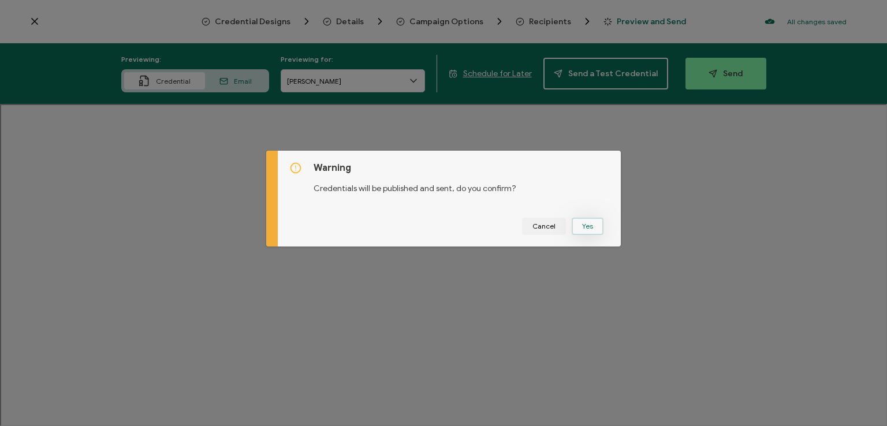
click at [587, 219] on button "Yes" at bounding box center [588, 226] width 32 height 17
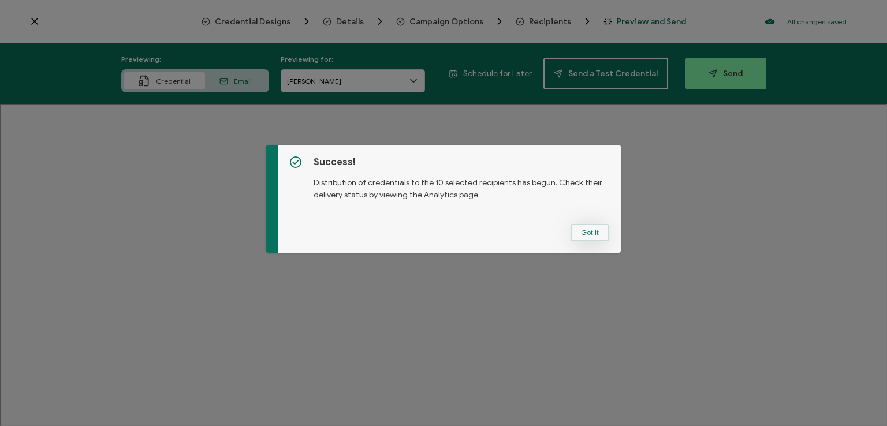
click at [584, 234] on button "Got It" at bounding box center [590, 232] width 39 height 17
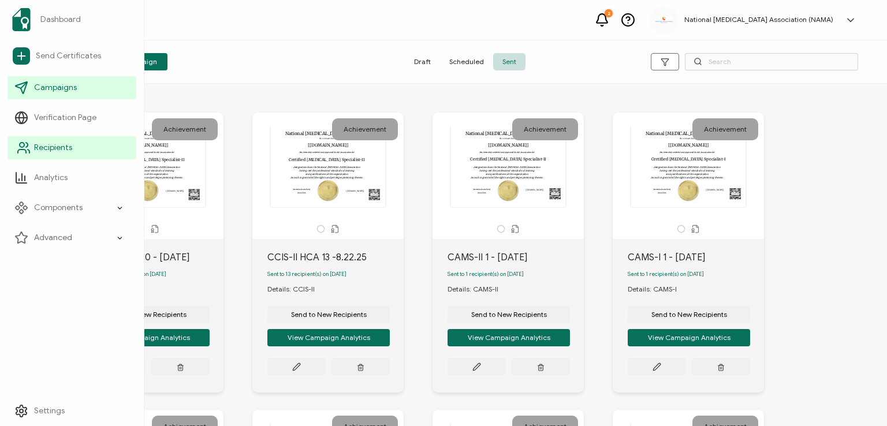
click at [37, 144] on span "Recipients" at bounding box center [53, 148] width 38 height 12
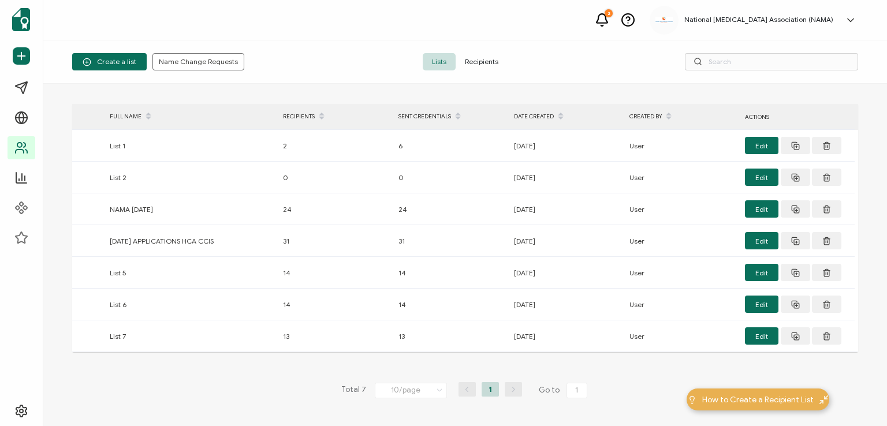
click at [479, 57] on span "Recipients" at bounding box center [482, 61] width 52 height 17
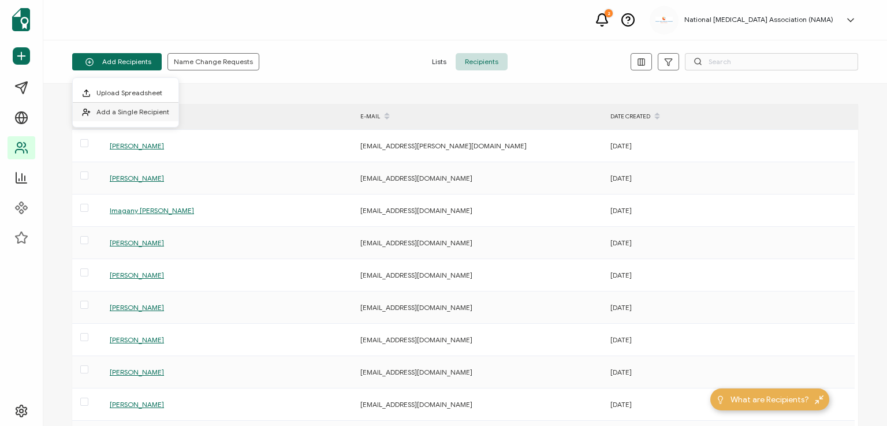
click at [139, 109] on span "Add a Single Recipient" at bounding box center [132, 111] width 73 height 9
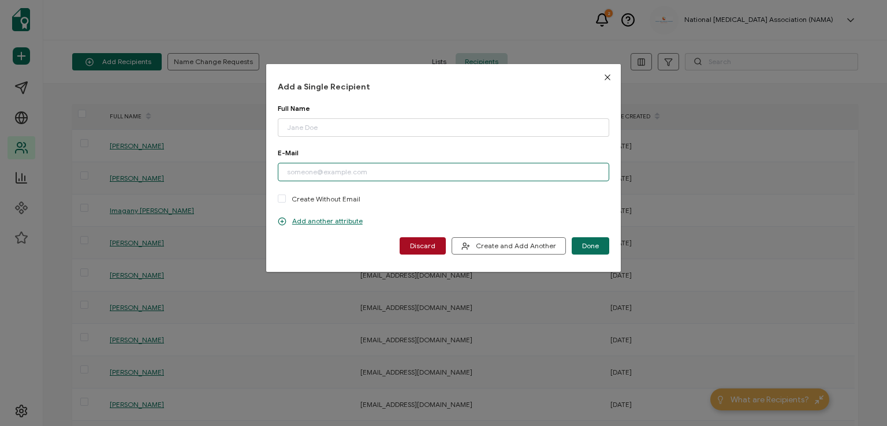
paste input "[EMAIL_ADDRESS][DOMAIN_NAME]"
type input "[EMAIL_ADDRESS][DOMAIN_NAME]"
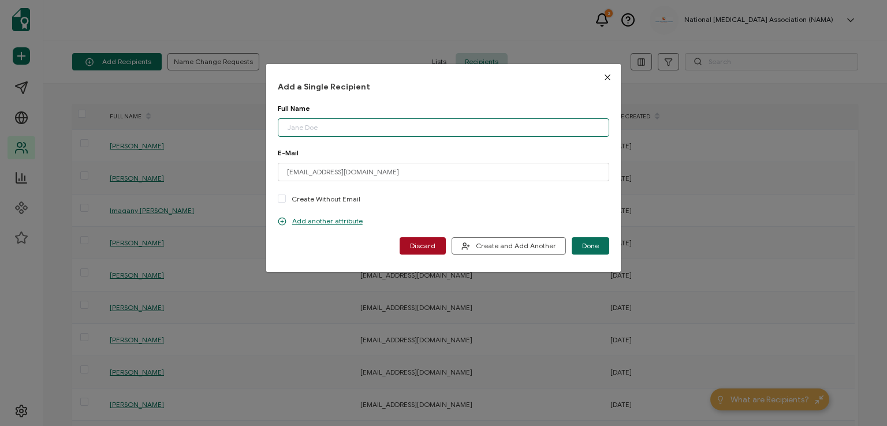
paste input "[PERSON_NAME]"
type input "[PERSON_NAME]"
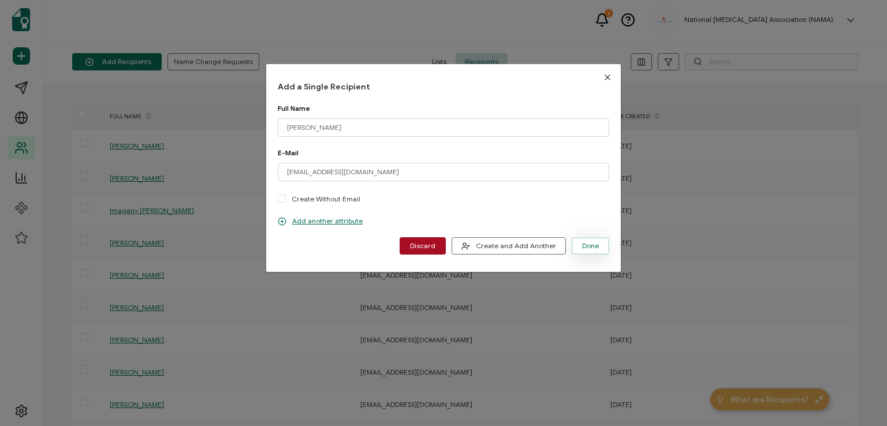
click at [589, 241] on button "Done" at bounding box center [591, 245] width 38 height 17
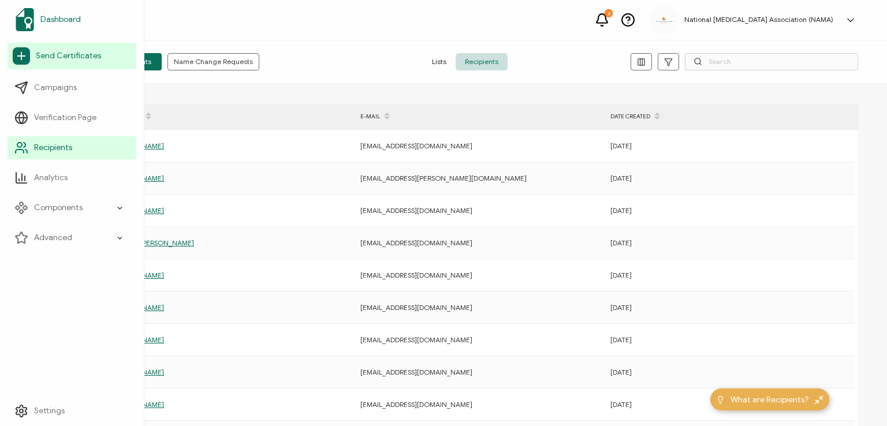
click at [58, 17] on span "Dashboard" at bounding box center [60, 20] width 40 height 12
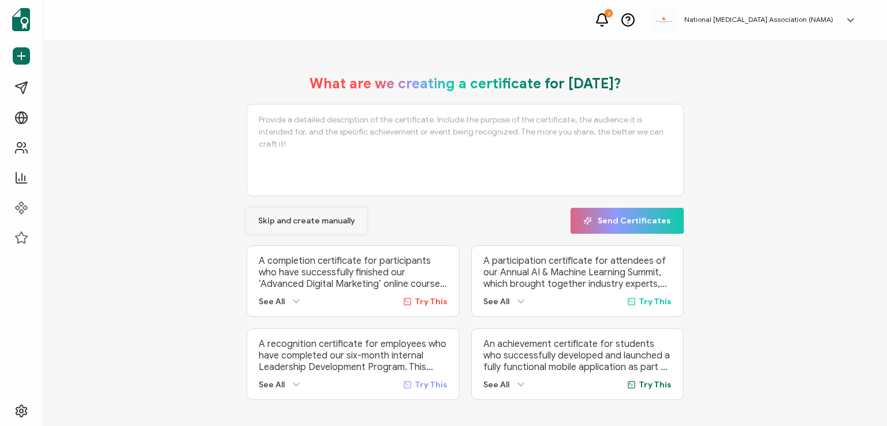
click at [289, 219] on span "Skip and create manually" at bounding box center [306, 221] width 97 height 8
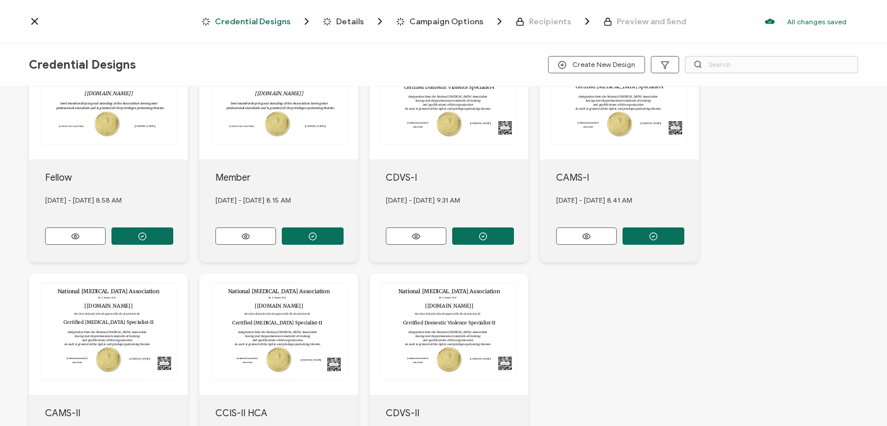
scroll to position [308, 0]
click at [147, 5] on icon "button" at bounding box center [142, 0] width 9 height 9
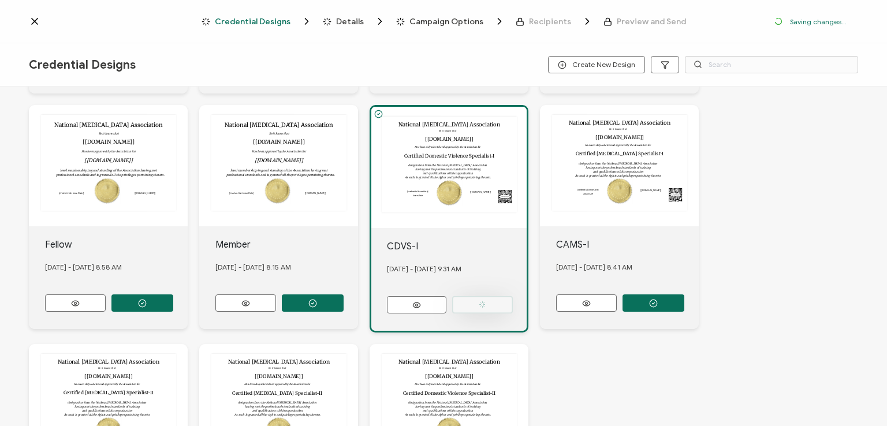
scroll to position [375, 0]
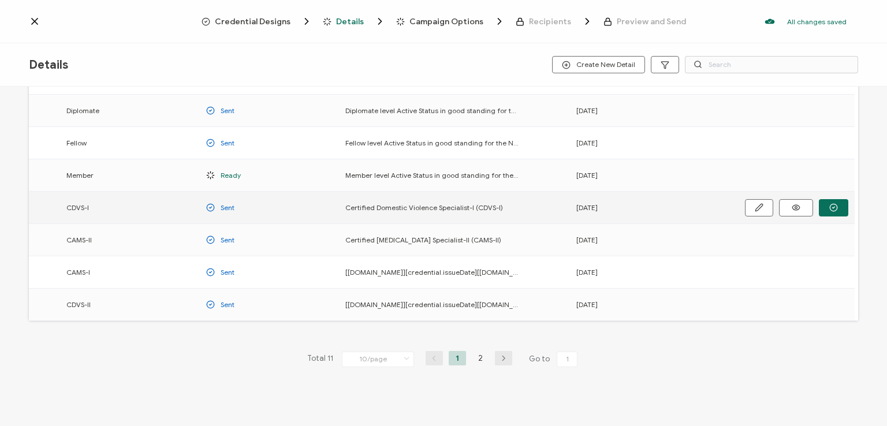
scroll to position [152, 0]
click at [0, 0] on icon "button" at bounding box center [0, 0] width 0 height 0
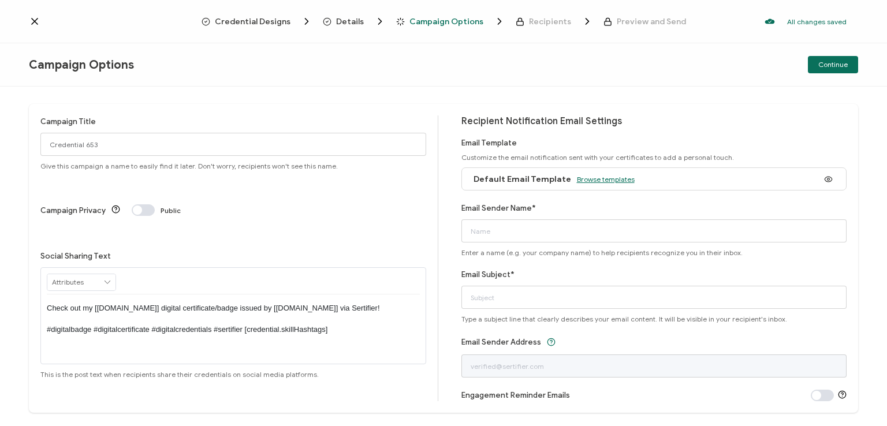
click at [602, 178] on span "Browse templates" at bounding box center [606, 179] width 58 height 9
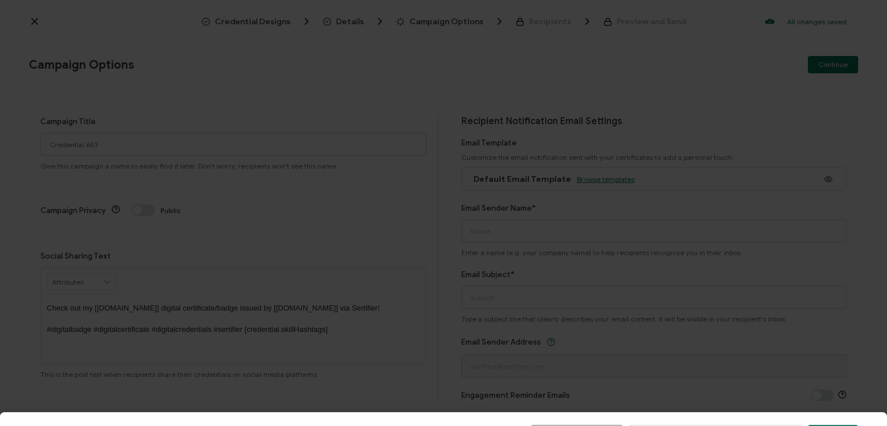
scroll to position [58, 0]
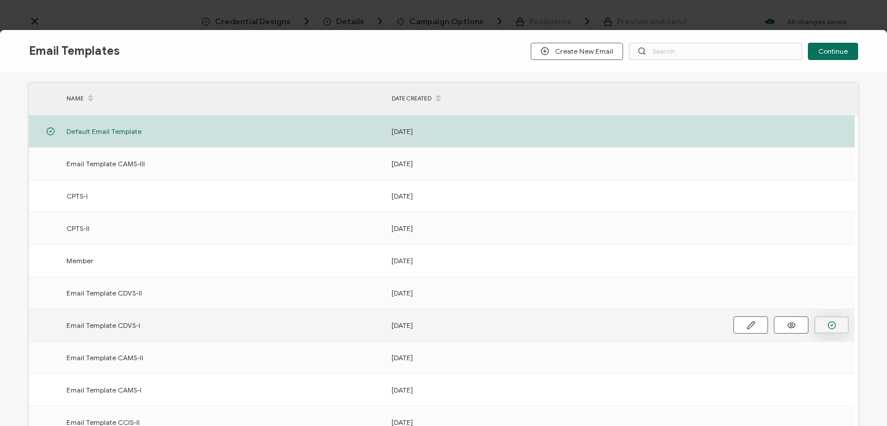
click at [0, 0] on button "button" at bounding box center [0, 0] width 0 height 0
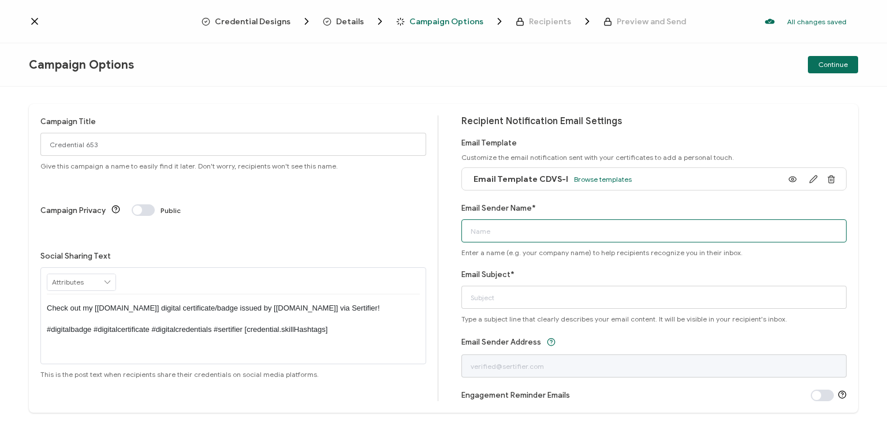
click at [625, 230] on input "Email Sender Name*" at bounding box center [654, 230] width 386 height 23
click at [571, 236] on input "Email Sender Name*" at bounding box center [654, 230] width 386 height 23
click at [550, 230] on input "Email Sender Name*" at bounding box center [654, 230] width 386 height 23
click at [550, 225] on input "N" at bounding box center [654, 230] width 386 height 23
type input "National [MEDICAL_DATA] Association"
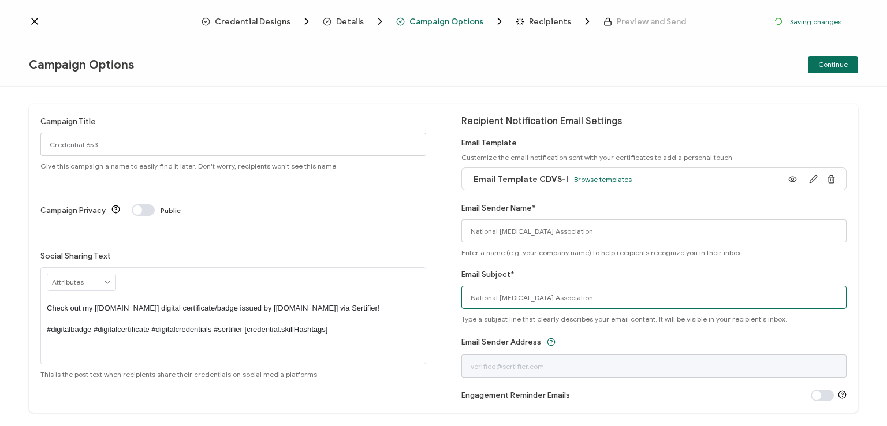
drag, startPoint x: 596, startPoint y: 301, endPoint x: 462, endPoint y: 321, distance: 135.4
click at [462, 321] on div "Email Subject* National [MEDICAL_DATA] Association Type a subject line that cle…" at bounding box center [654, 296] width 386 height 55
type input "CDVS-I digital certificate"
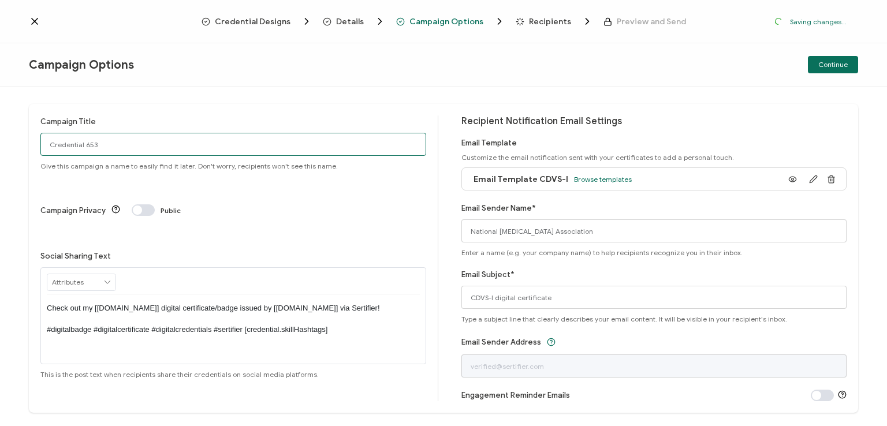
drag, startPoint x: 134, startPoint y: 142, endPoint x: 28, endPoint y: 153, distance: 106.8
click at [28, 153] on div "Campaign Title Credential 653 Give this campaign a name to easily find it later…" at bounding box center [443, 257] width 887 height 340
type input "CDVS-I 1 - [DATE]"
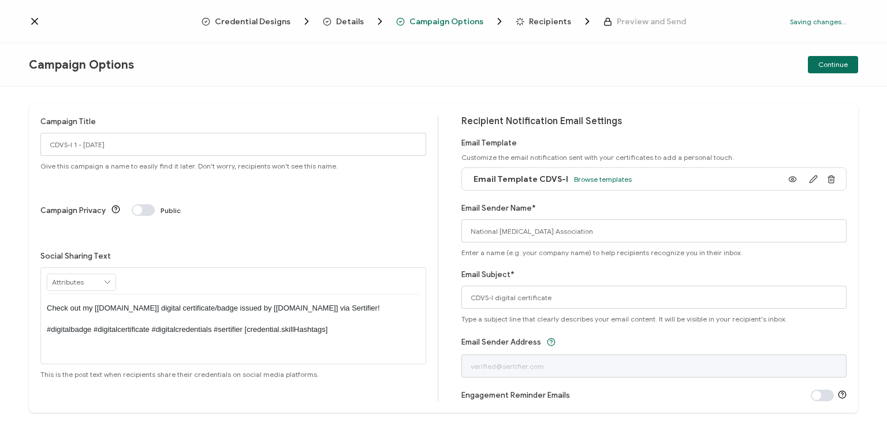
click at [229, 303] on p "Check out my [[DOMAIN_NAME]] digital certificate/badge issued by [[DOMAIN_NAME]…" at bounding box center [233, 319] width 373 height 32
click at [784, 77] on div "Campaign Options Continue" at bounding box center [443, 64] width 887 height 43
click at [832, 64] on span "Continue" at bounding box center [832, 64] width 29 height 7
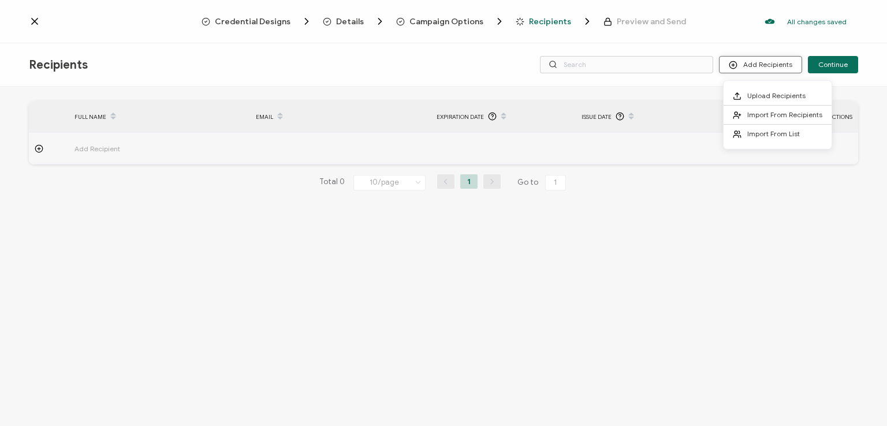
click at [778, 65] on button "Add Recipients" at bounding box center [760, 64] width 83 height 17
click at [764, 107] on li "Import From Recipients" at bounding box center [778, 115] width 108 height 19
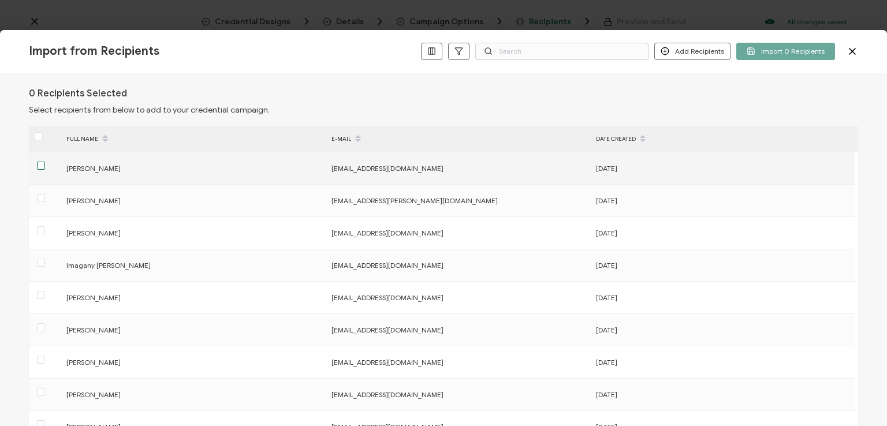
click at [37, 162] on span at bounding box center [41, 166] width 8 height 8
click at [45, 162] on input "checkbox" at bounding box center [45, 162] width 0 height 0
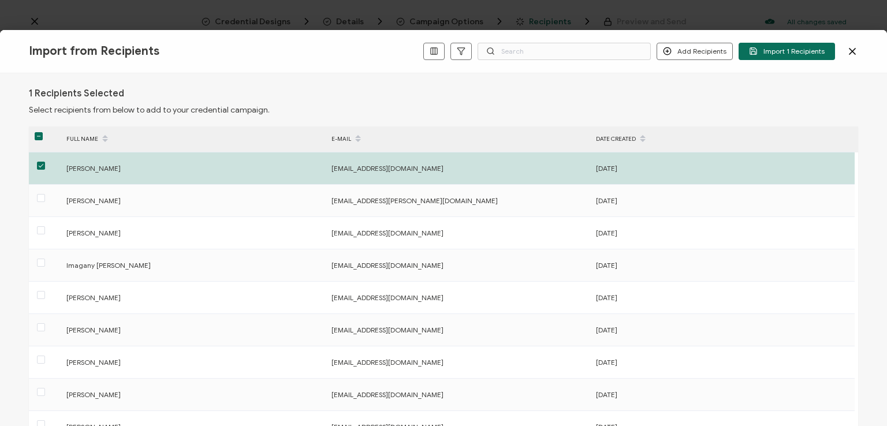
click at [705, 84] on div "1 Recipients Selected Select recipients from below to add to your credential ca…" at bounding box center [443, 249] width 887 height 353
click at [785, 51] on span "Import 1 Recipients" at bounding box center [787, 51] width 76 height 9
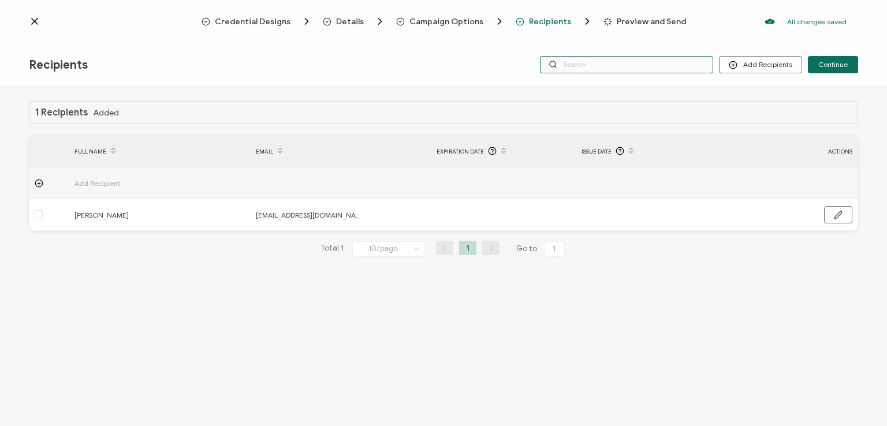
click at [636, 66] on input "text" at bounding box center [626, 64] width 173 height 17
click at [632, 40] on div "Credential Designs Details Campaign Options Recipients Preview and Send All cha…" at bounding box center [443, 21] width 887 height 43
click at [629, 88] on div "1 Recipients Added FULL NAME EMAIL Expiration Date Issue Date ACTIONS Add Recip…" at bounding box center [443, 258] width 887 height 342
click at [631, 58] on input "text" at bounding box center [626, 64] width 173 height 17
click at [635, 83] on div "Recipients Add Recipients Upload Recipients Import From Recipients Import From …" at bounding box center [443, 64] width 887 height 43
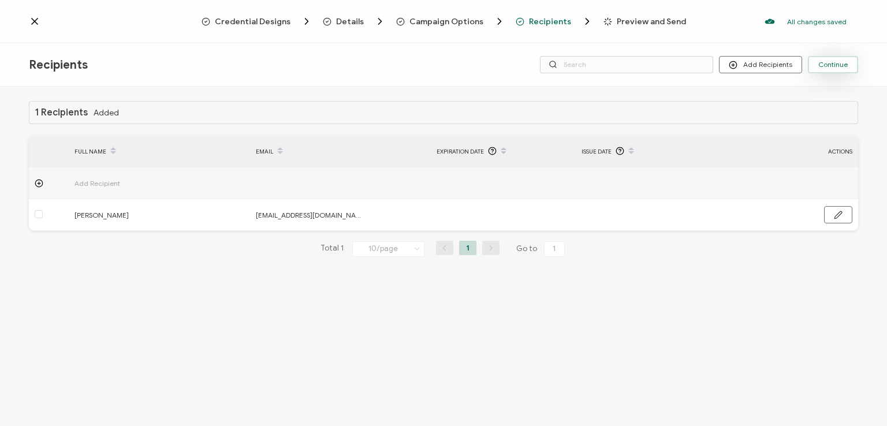
click at [835, 65] on span "Continue" at bounding box center [832, 64] width 29 height 7
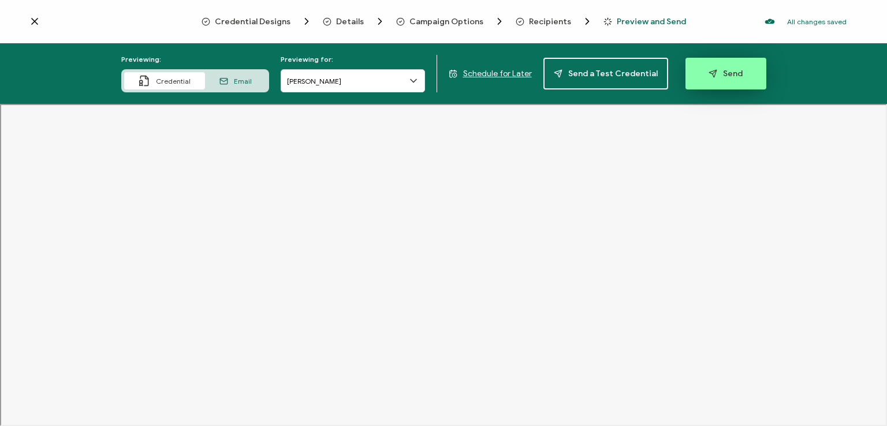
click at [730, 69] on span "Send" at bounding box center [726, 73] width 34 height 9
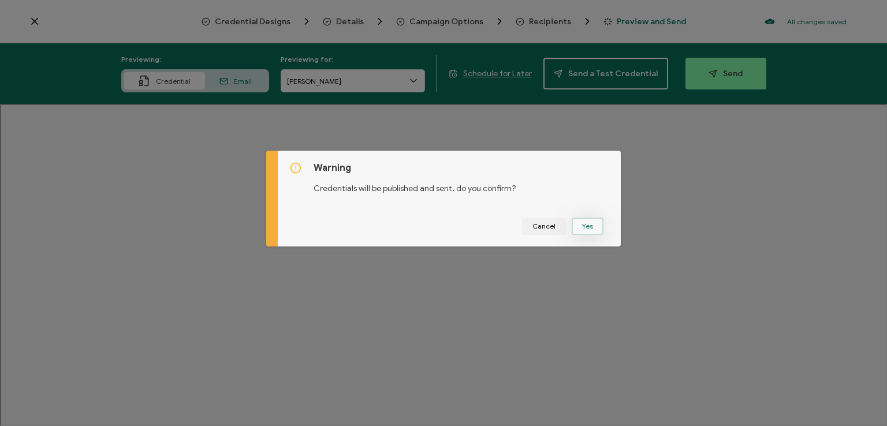
click at [584, 221] on button "Yes" at bounding box center [588, 226] width 32 height 17
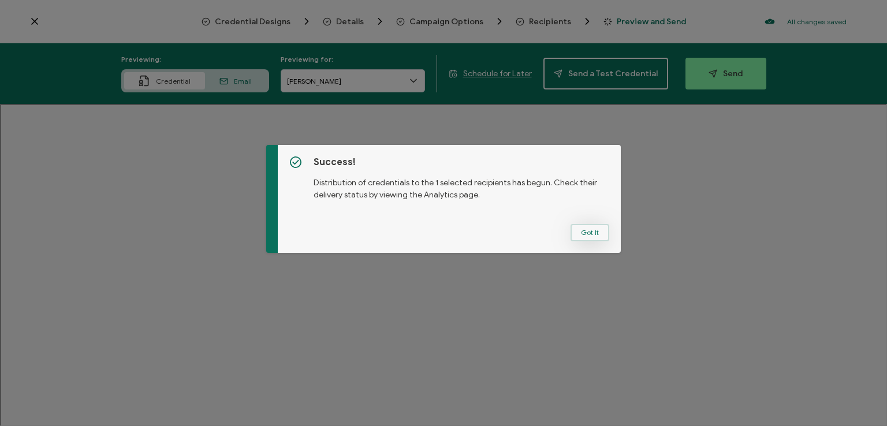
click at [578, 229] on button "Got It" at bounding box center [590, 232] width 39 height 17
